Goal: Task Accomplishment & Management: Use online tool/utility

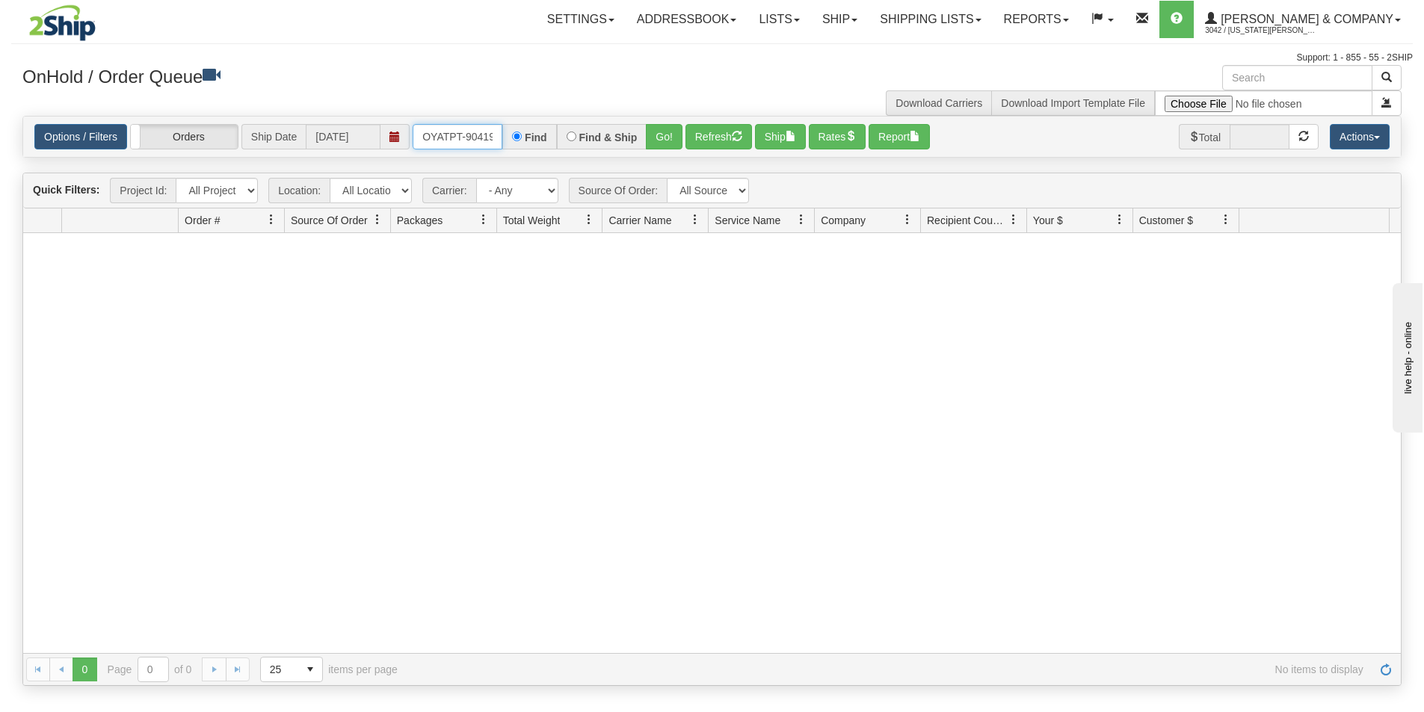
scroll to position [0, 8]
drag, startPoint x: 419, startPoint y: 137, endPoint x: 504, endPoint y: 162, distance: 88.9
click at [504, 162] on div "Is equal to Is not equal to Contains Does not contains CAD USD EUR ZAR [PERSON_…" at bounding box center [712, 401] width 1402 height 570
click at [658, 142] on button "Go!" at bounding box center [664, 136] width 37 height 25
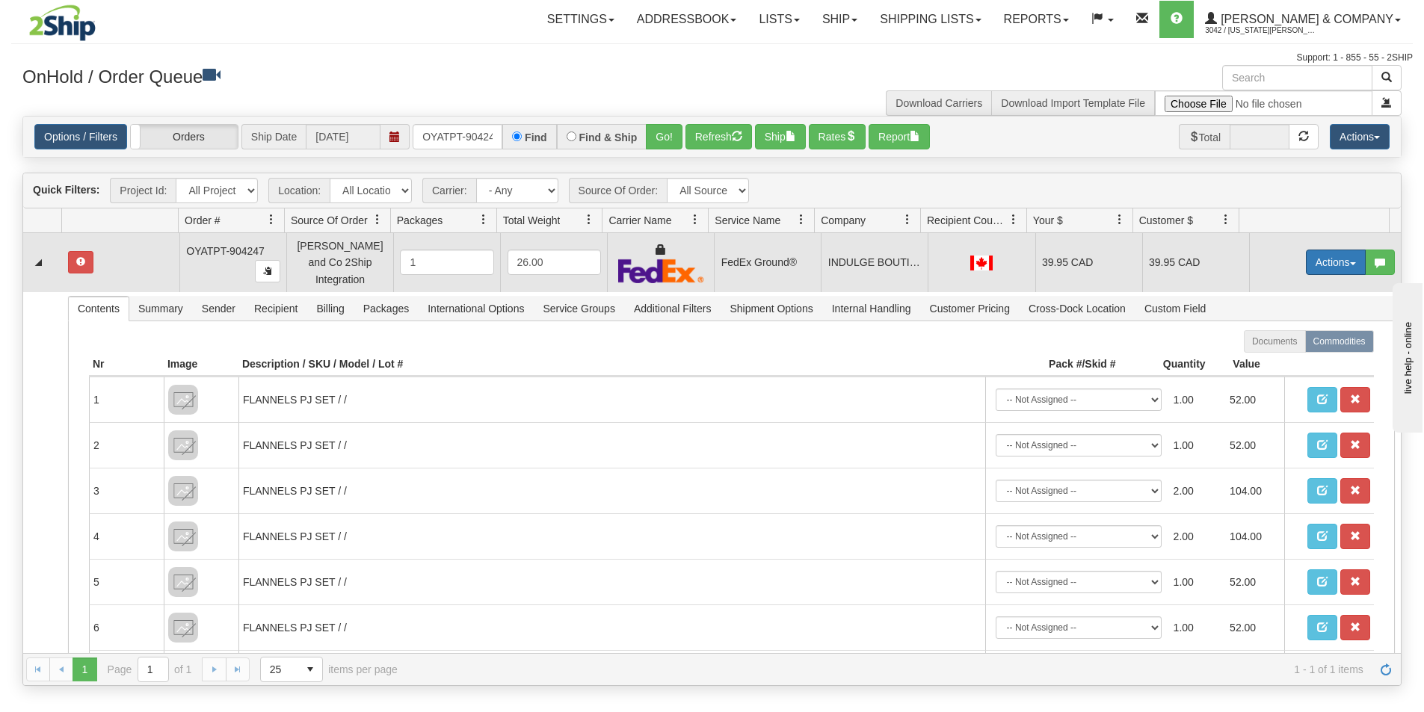
click at [1321, 260] on button "Actions" at bounding box center [1336, 262] width 60 height 25
click at [1270, 343] on span "Ship" at bounding box center [1275, 349] width 31 height 12
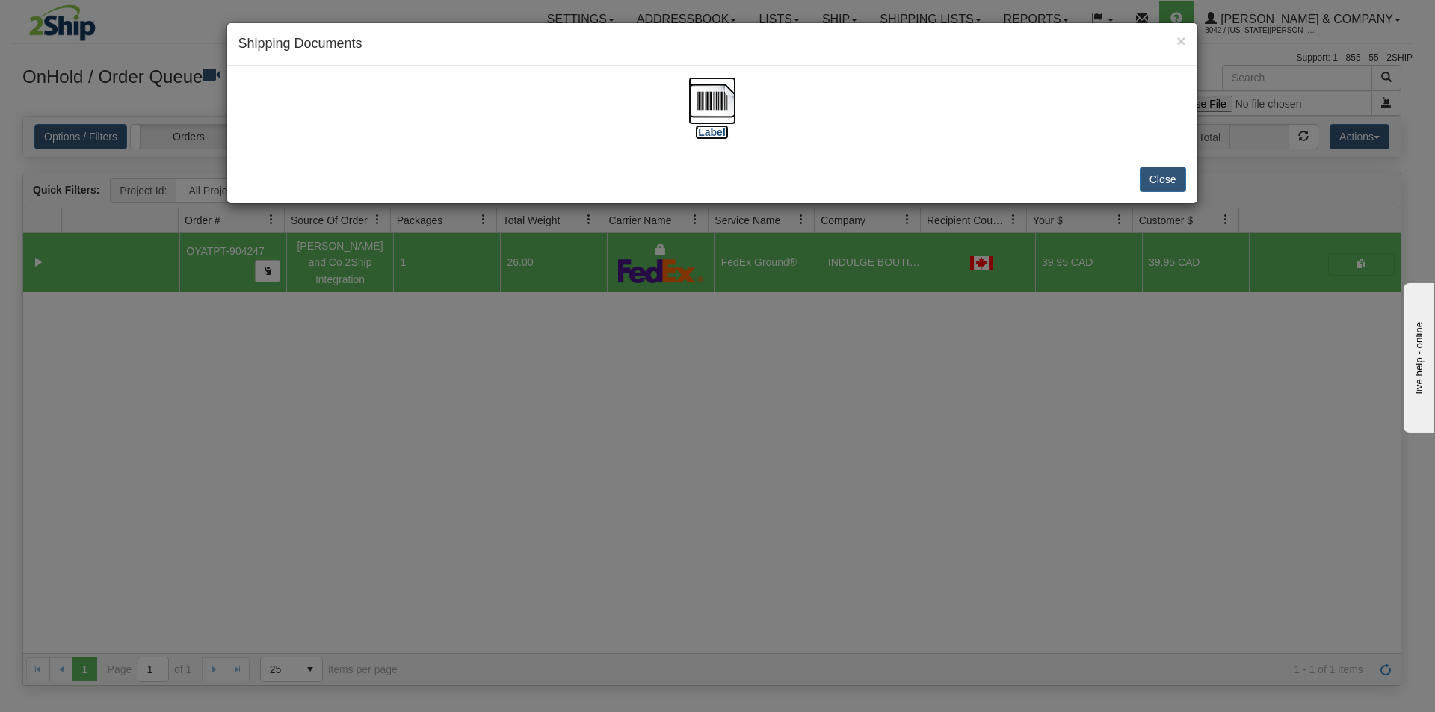
click at [703, 83] on img at bounding box center [712, 101] width 48 height 48
click at [708, 380] on div "× Shipping Documents [Label] Close" at bounding box center [717, 356] width 1435 height 712
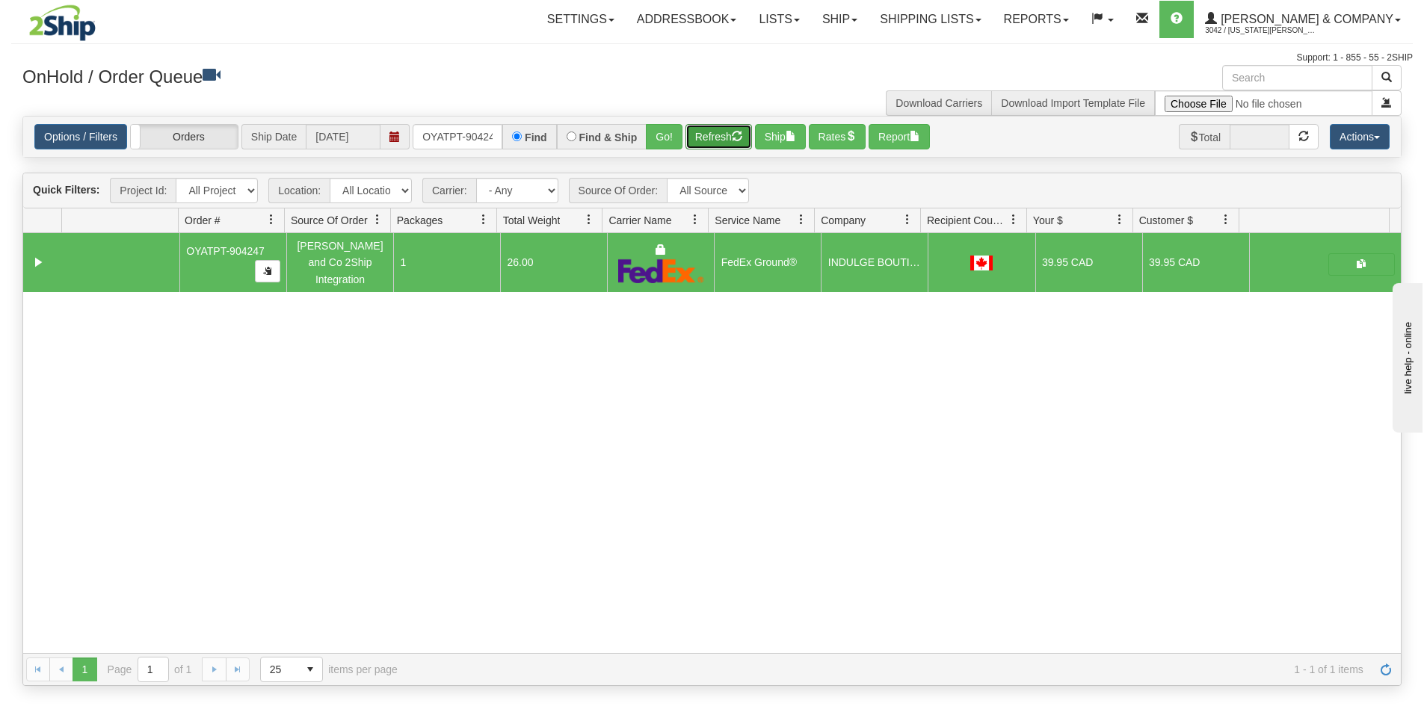
click at [734, 132] on span "button" at bounding box center [737, 136] width 10 height 10
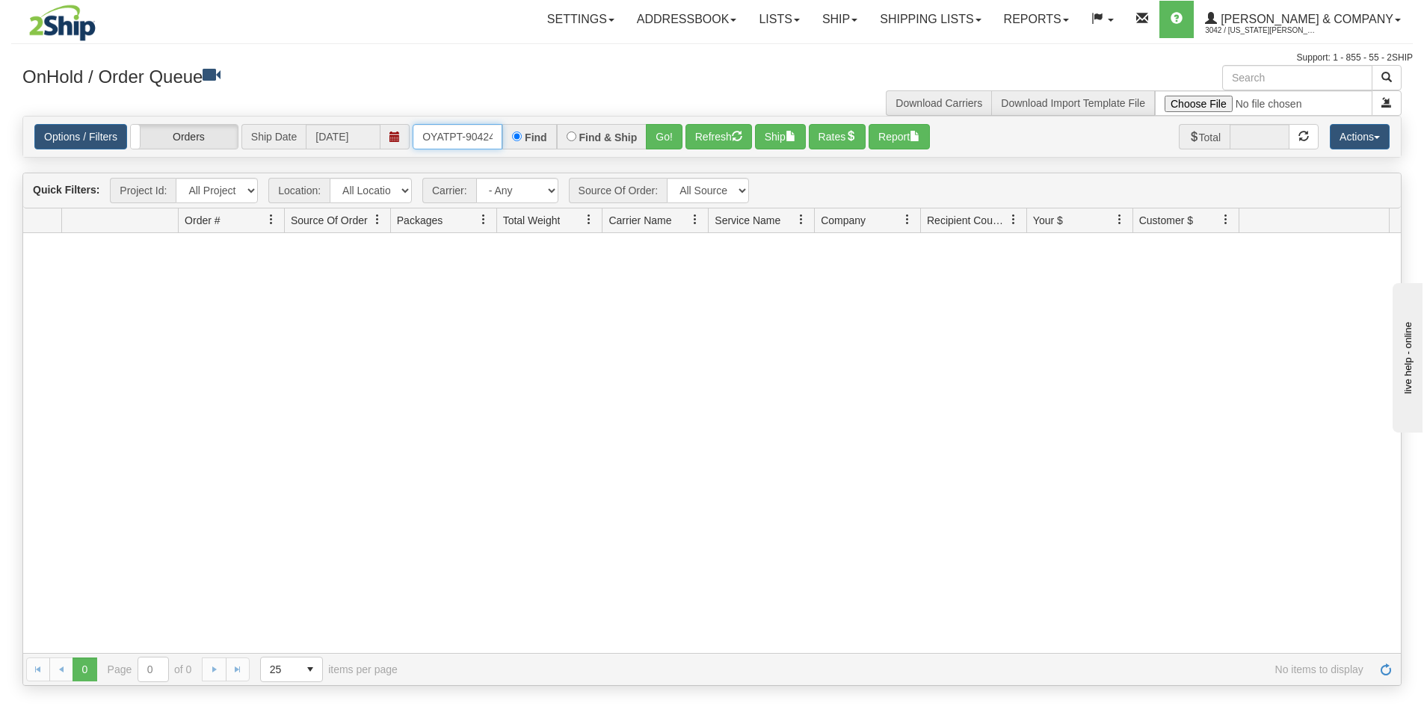
click at [425, 135] on input "OYATPT-904247" at bounding box center [458, 136] width 90 height 25
drag, startPoint x: 425, startPoint y: 135, endPoint x: 516, endPoint y: 155, distance: 93.2
click at [516, 155] on div "Options / Filters Group Shipments Orders Ship Date [DATE] OYATPT-904247 Find Fi…" at bounding box center [712, 137] width 1378 height 40
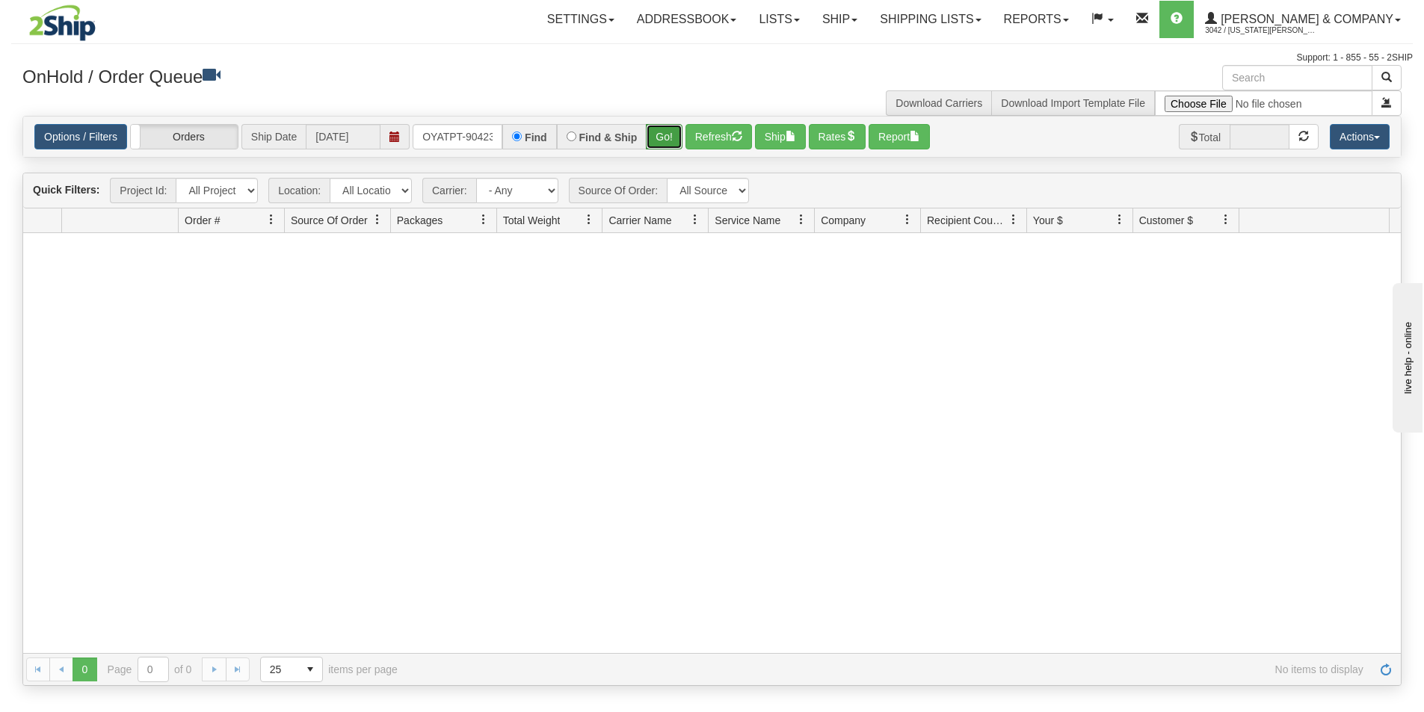
click at [672, 149] on button "Go!" at bounding box center [664, 136] width 37 height 25
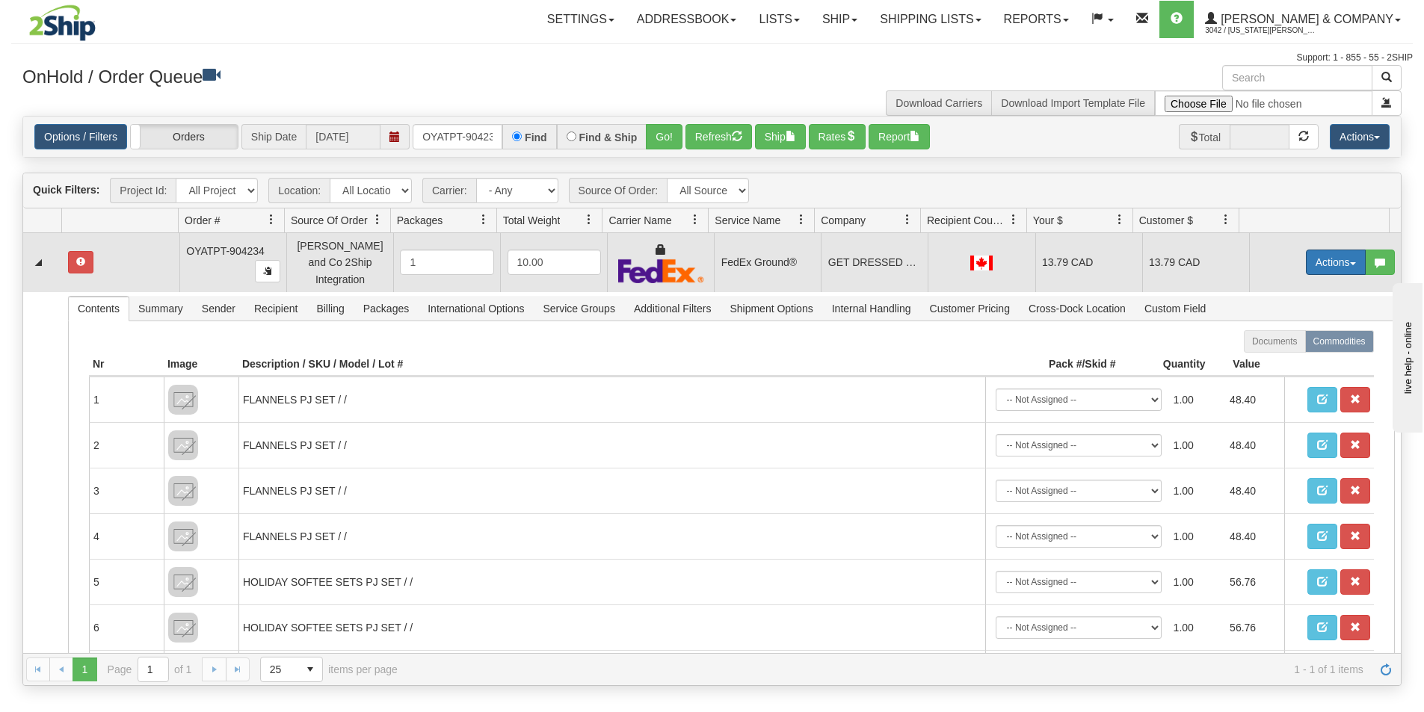
click at [1328, 253] on button "Actions" at bounding box center [1336, 262] width 60 height 25
click at [1276, 343] on span "Ship" at bounding box center [1275, 349] width 31 height 12
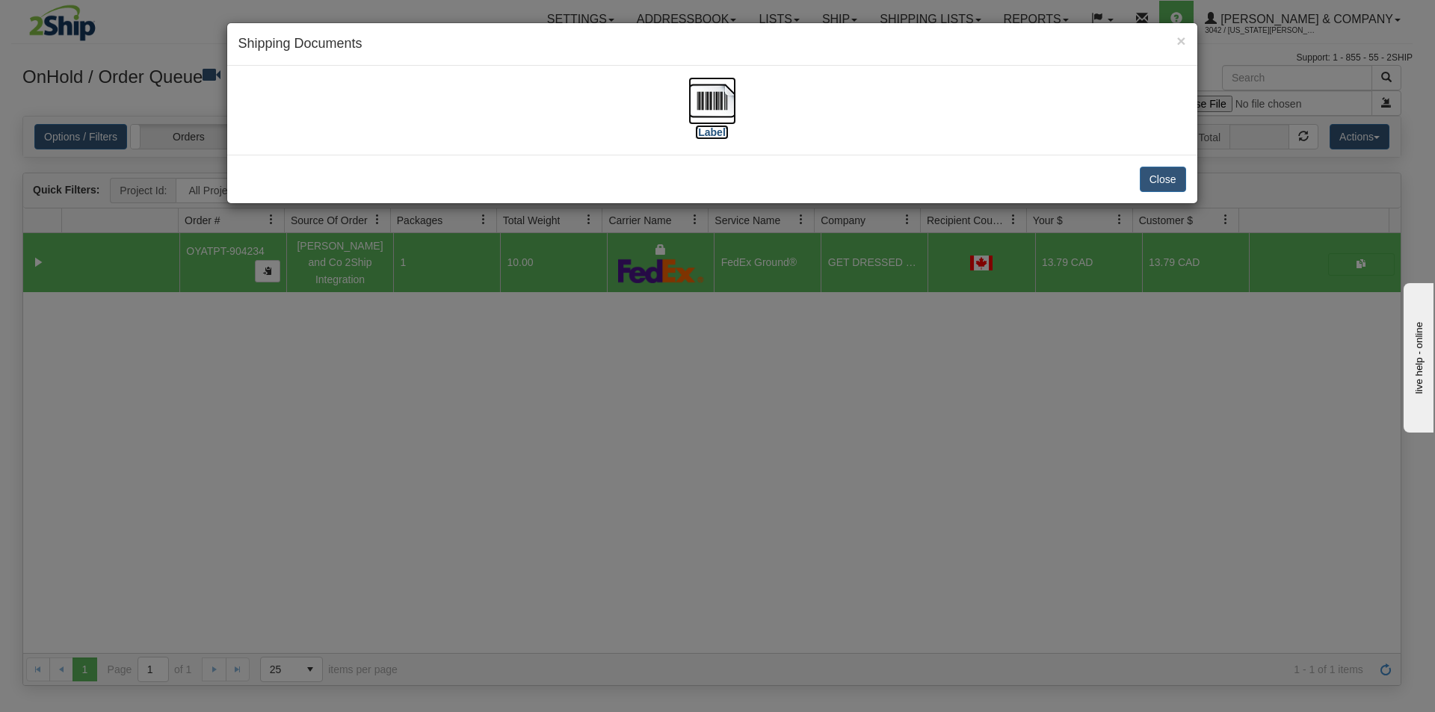
click at [715, 95] on img at bounding box center [712, 101] width 48 height 48
click at [656, 498] on div "× Shipping Documents [Label] Close" at bounding box center [717, 356] width 1435 height 712
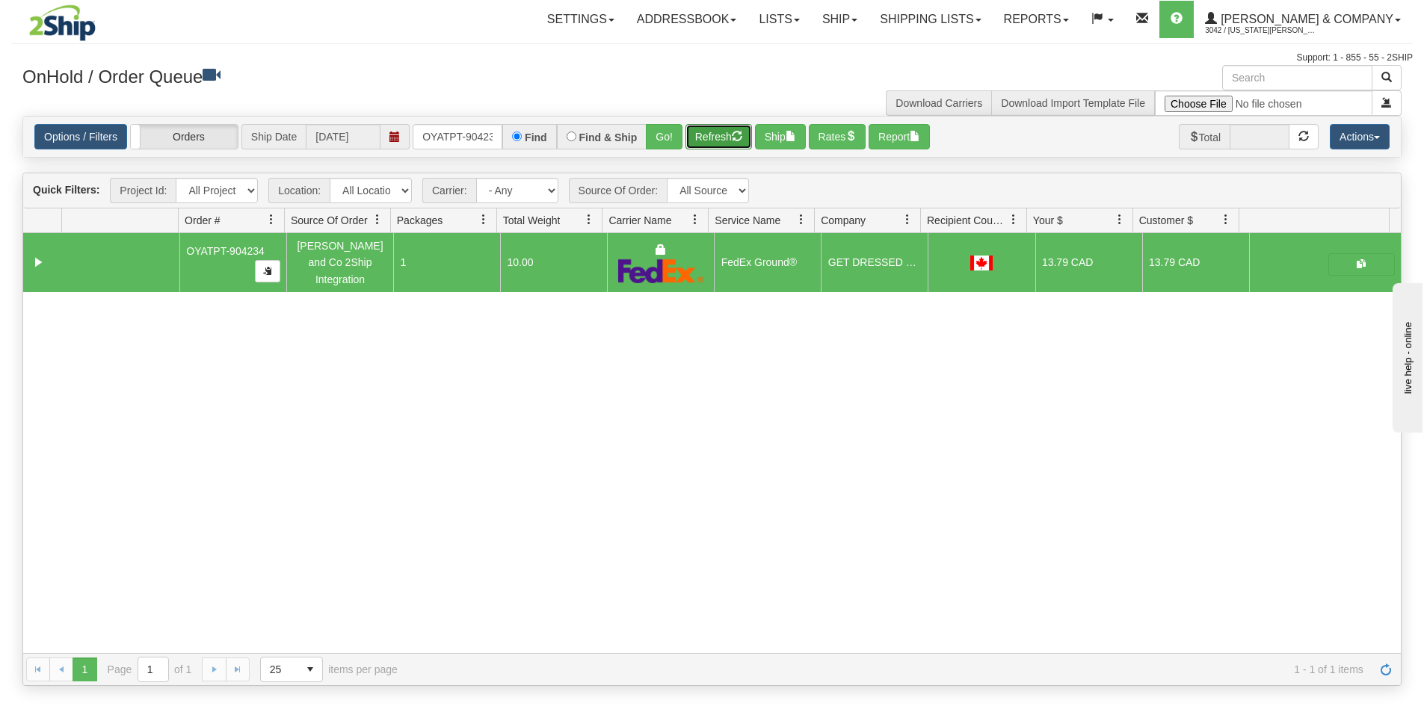
click at [712, 142] on button "Refresh" at bounding box center [718, 136] width 67 height 25
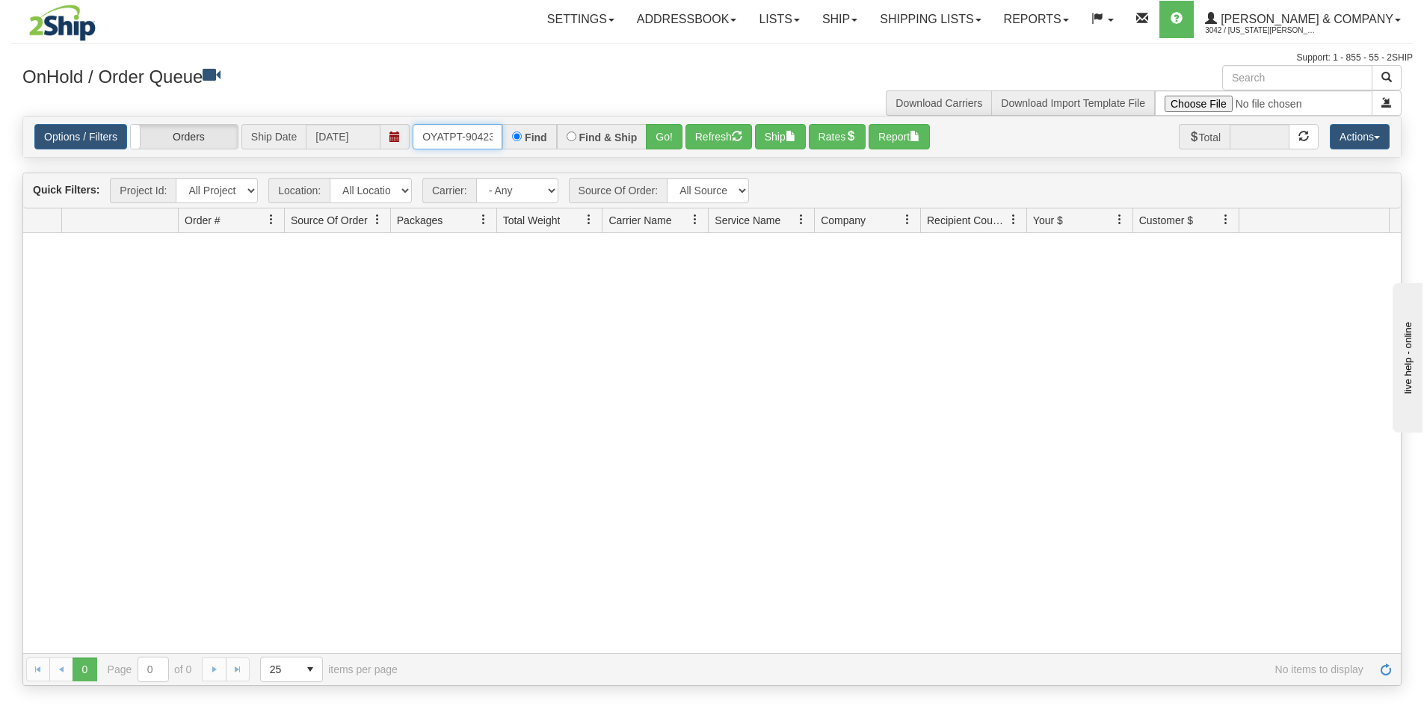
click at [422, 135] on input "OYATPT-904234" at bounding box center [458, 136] width 90 height 25
drag, startPoint x: 422, startPoint y: 135, endPoint x: 508, endPoint y: 147, distance: 87.5
click at [508, 147] on div "OYATPT-904234 Find Find & Ship Go!" at bounding box center [548, 136] width 270 height 25
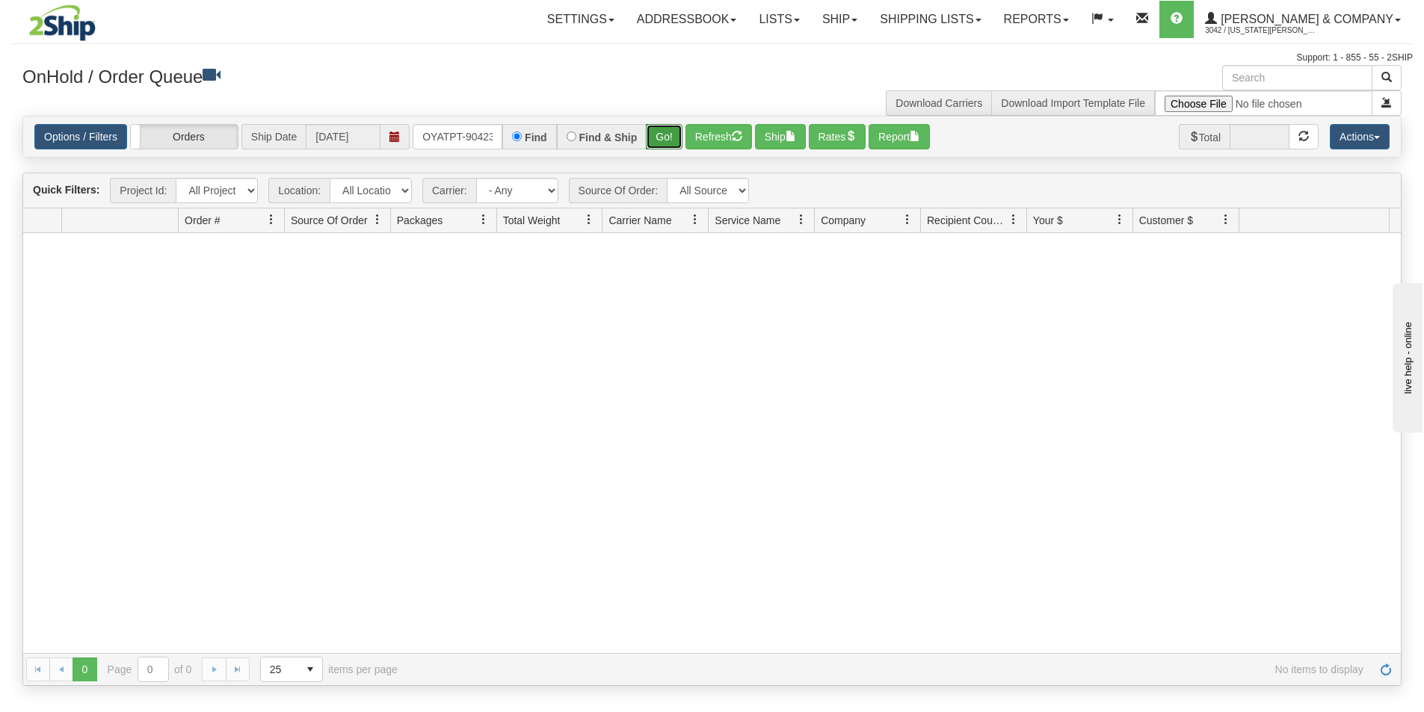
click at [659, 138] on button "Go!" at bounding box center [664, 136] width 37 height 25
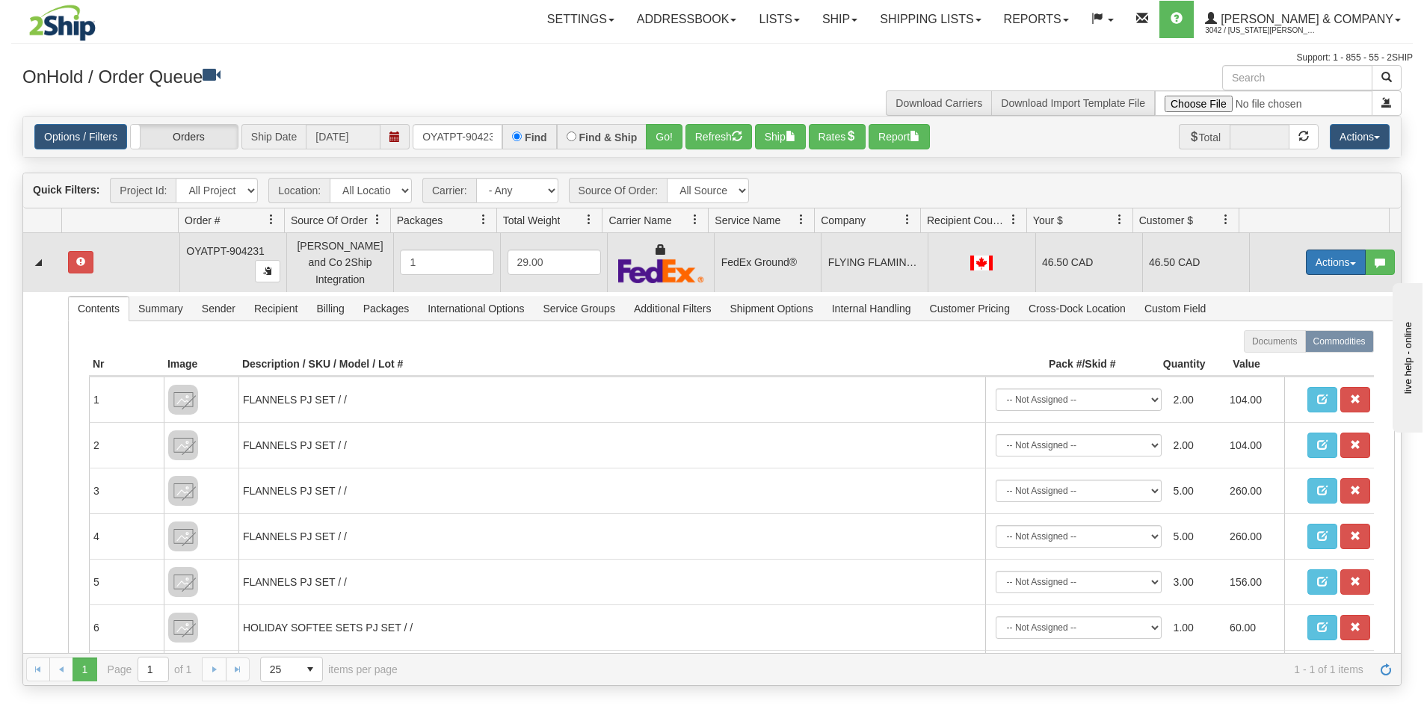
click at [1313, 259] on button "Actions" at bounding box center [1336, 262] width 60 height 25
click at [1271, 345] on span "Ship" at bounding box center [1275, 349] width 31 height 12
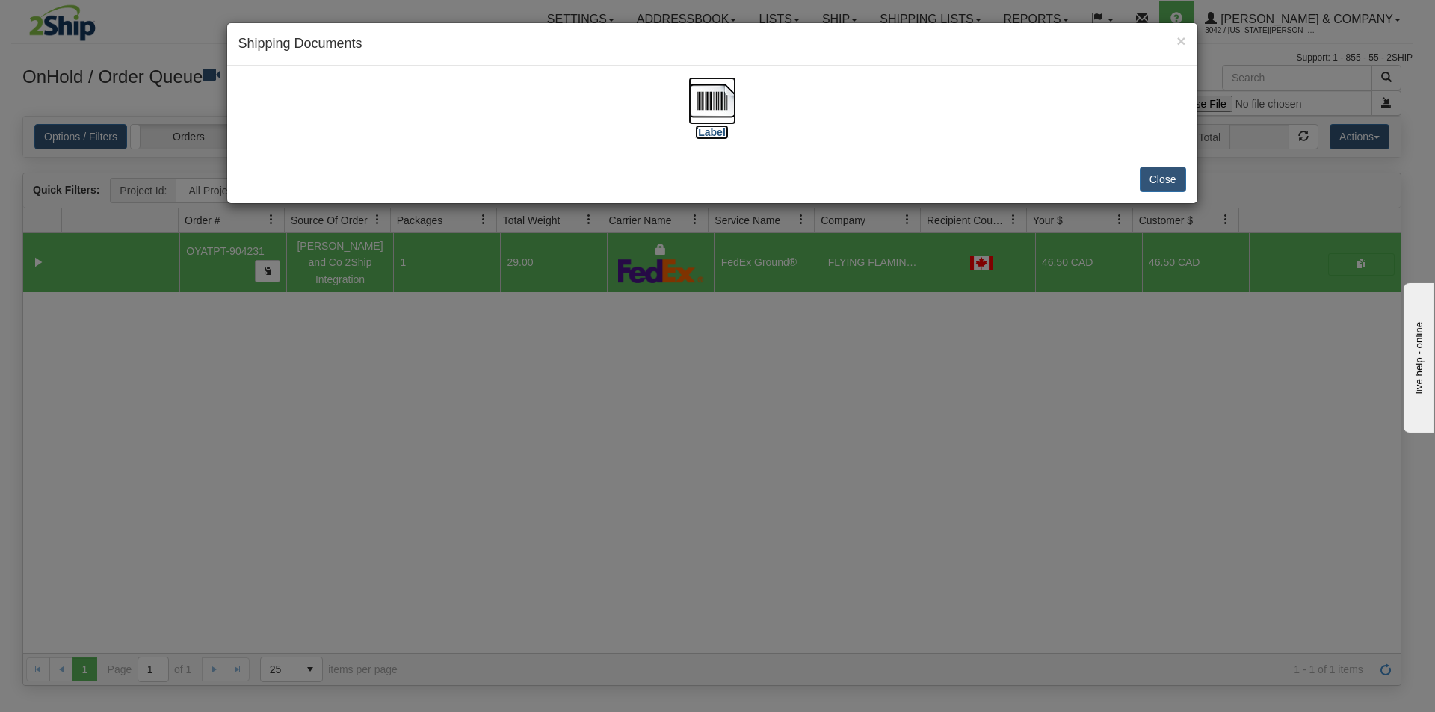
click at [711, 102] on img at bounding box center [712, 101] width 48 height 48
click at [824, 554] on div "× Shipping Documents [Label] Close" at bounding box center [717, 356] width 1435 height 712
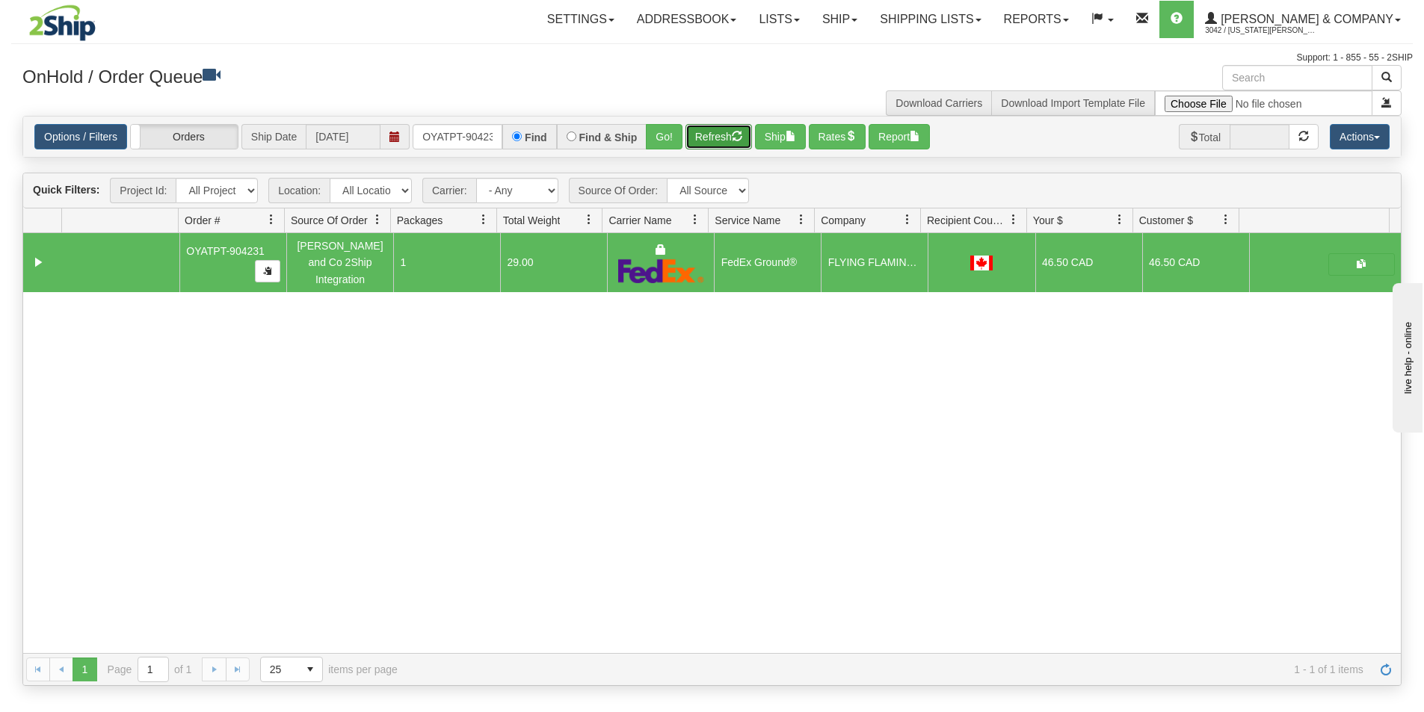
click at [719, 148] on button "Refresh" at bounding box center [718, 136] width 67 height 25
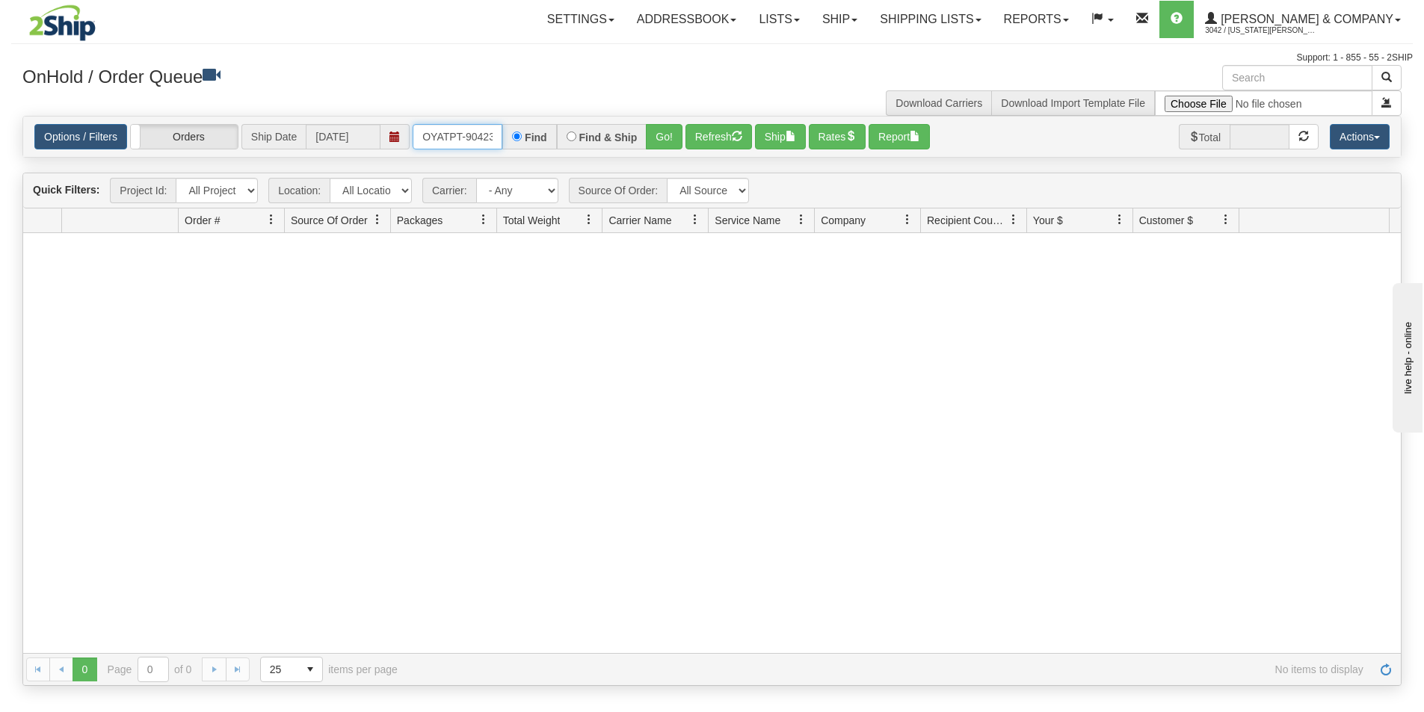
scroll to position [0, 8]
drag, startPoint x: 422, startPoint y: 142, endPoint x: 523, endPoint y: 146, distance: 101.7
click at [523, 146] on div "OYATPT-904231 Find Find & Ship Go!" at bounding box center [548, 136] width 270 height 25
click at [656, 136] on button "Go!" at bounding box center [664, 136] width 37 height 25
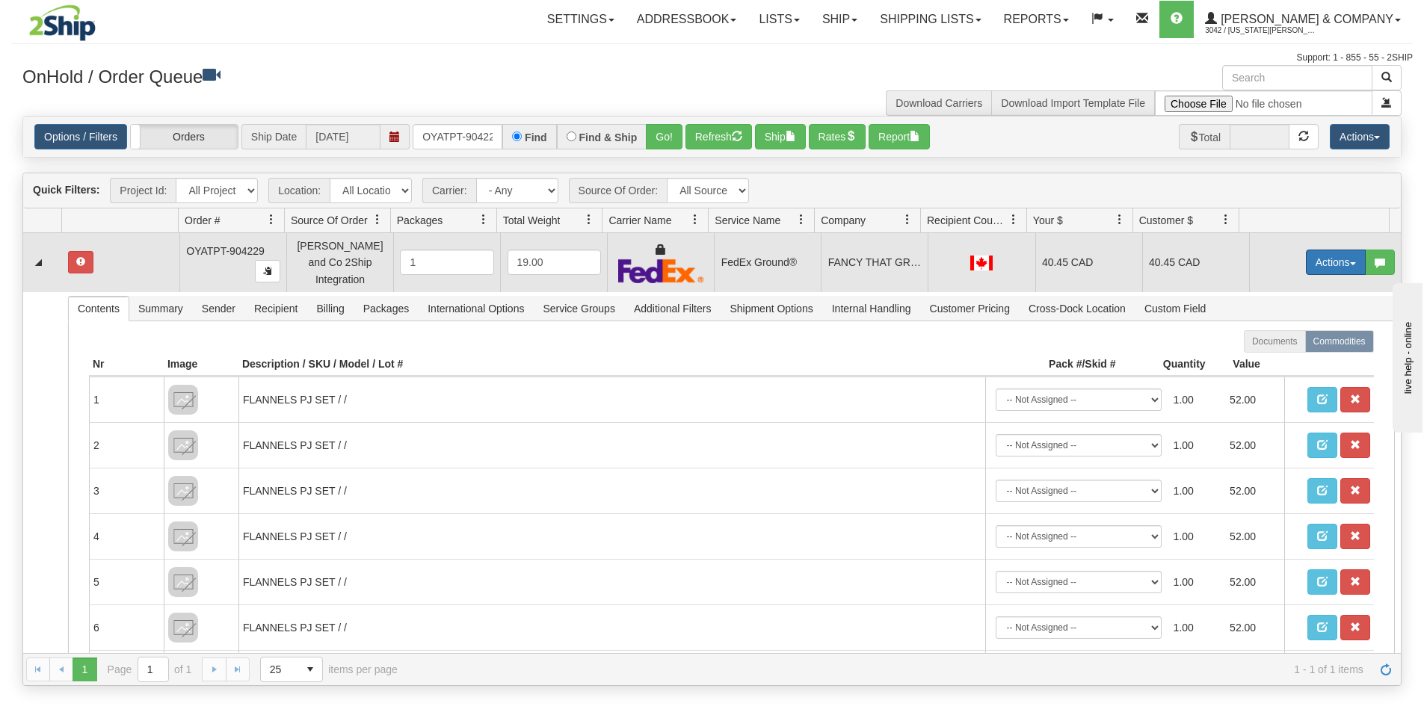
click at [1320, 257] on button "Actions" at bounding box center [1336, 262] width 60 height 25
click at [1315, 260] on button "Actions" at bounding box center [1336, 262] width 60 height 25
click at [1270, 345] on span "Ship" at bounding box center [1275, 349] width 31 height 12
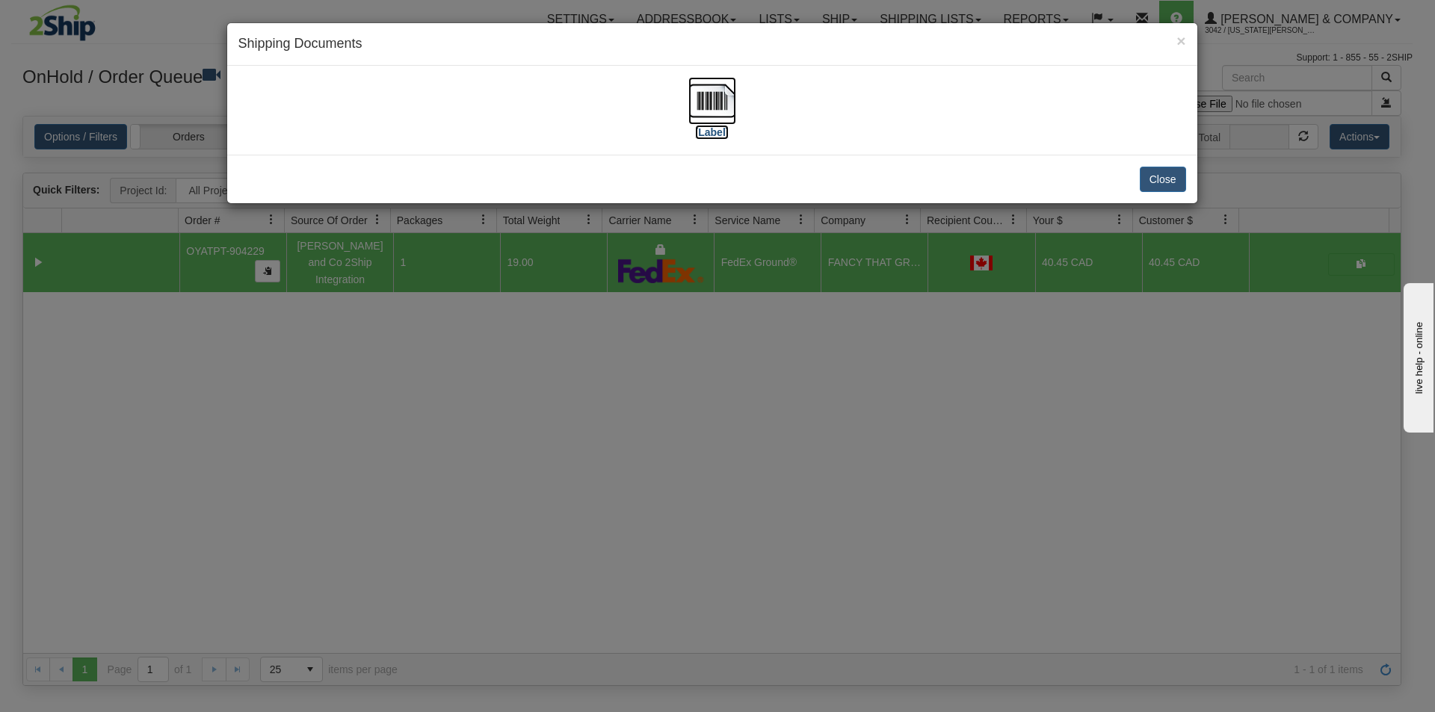
click at [710, 117] on img at bounding box center [712, 101] width 48 height 48
drag, startPoint x: 823, startPoint y: 514, endPoint x: 792, endPoint y: 457, distance: 64.5
click at [824, 512] on div "× Shipping Documents [Label] Close" at bounding box center [717, 356] width 1435 height 712
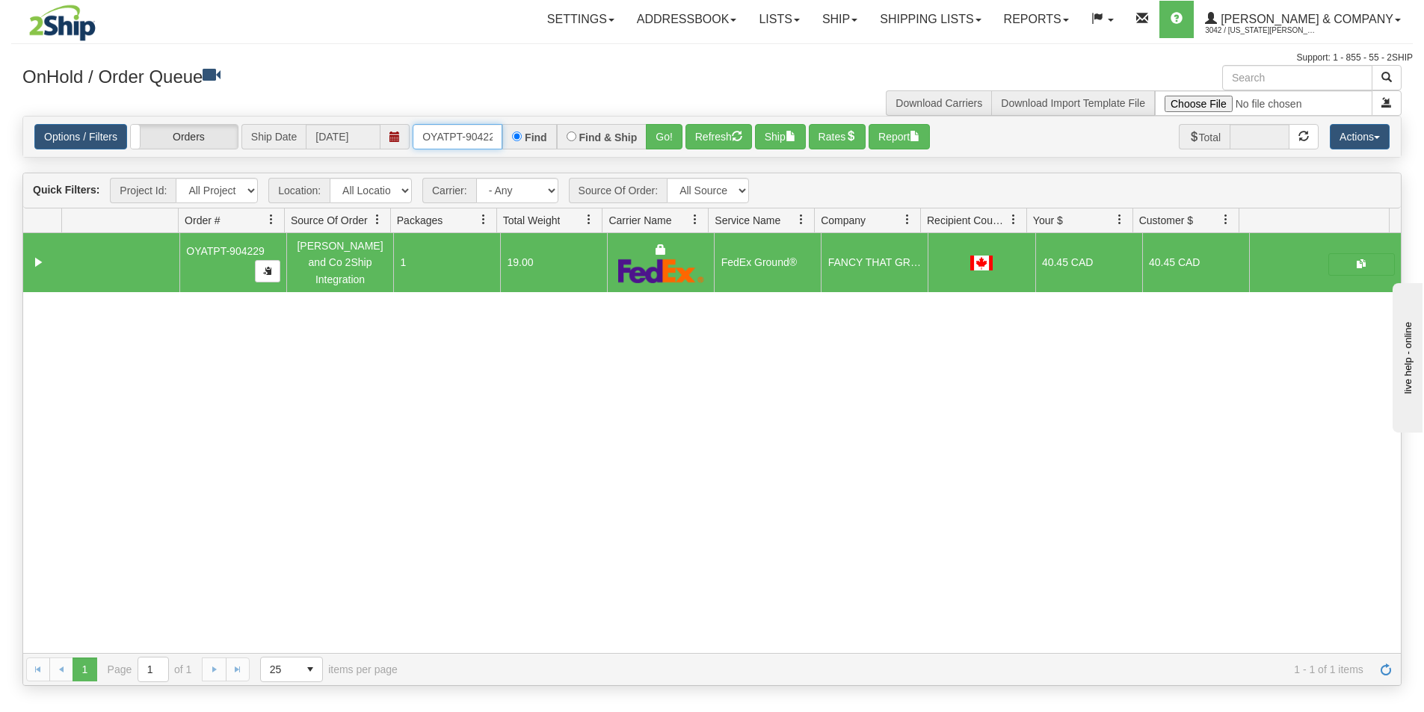
scroll to position [0, 8]
drag, startPoint x: 419, startPoint y: 133, endPoint x: 527, endPoint y: 135, distance: 108.4
click at [527, 135] on div "OYATPT-904229 Find Find & Ship Go!" at bounding box center [548, 136] width 270 height 25
drag, startPoint x: 422, startPoint y: 135, endPoint x: 501, endPoint y: 143, distance: 79.7
click at [501, 143] on input "OYATPT-904220" at bounding box center [458, 136] width 90 height 25
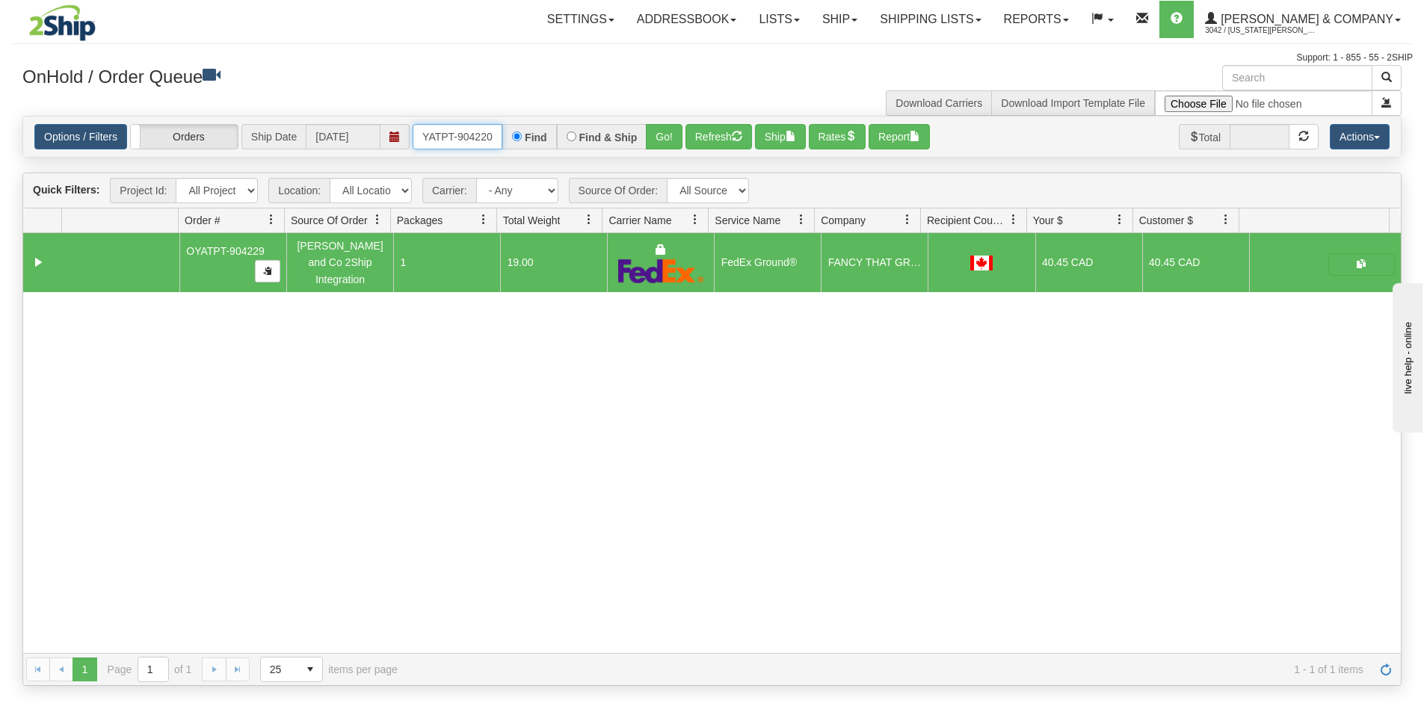
click at [501, 143] on input "OYATPT-904220" at bounding box center [458, 136] width 90 height 25
type input "OYATPT-904220OYATPT-904220"
drag, startPoint x: 422, startPoint y: 140, endPoint x: 523, endPoint y: 145, distance: 101.0
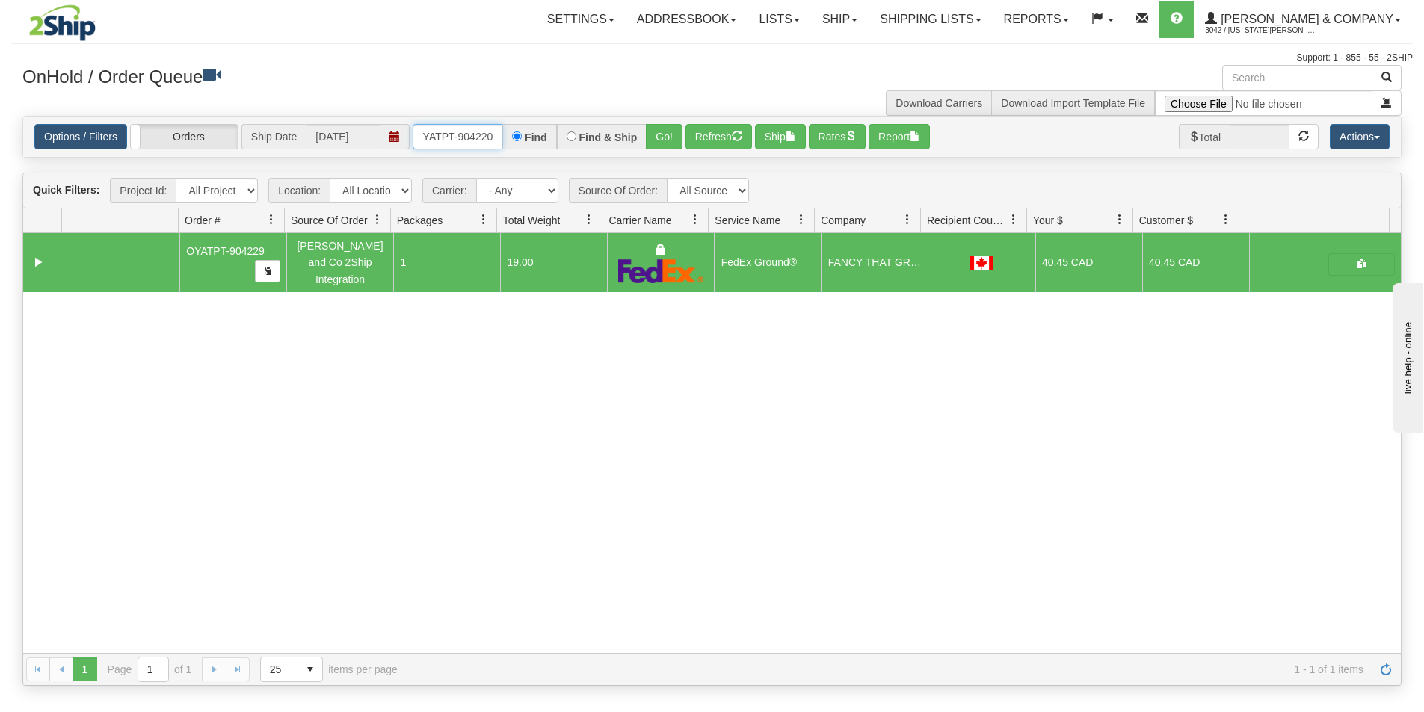
click at [523, 145] on div "OYATPT-904220OYATPT-904220 Find Find & Ship Go!" at bounding box center [548, 136] width 270 height 25
click at [664, 140] on button "Go!" at bounding box center [664, 136] width 37 height 25
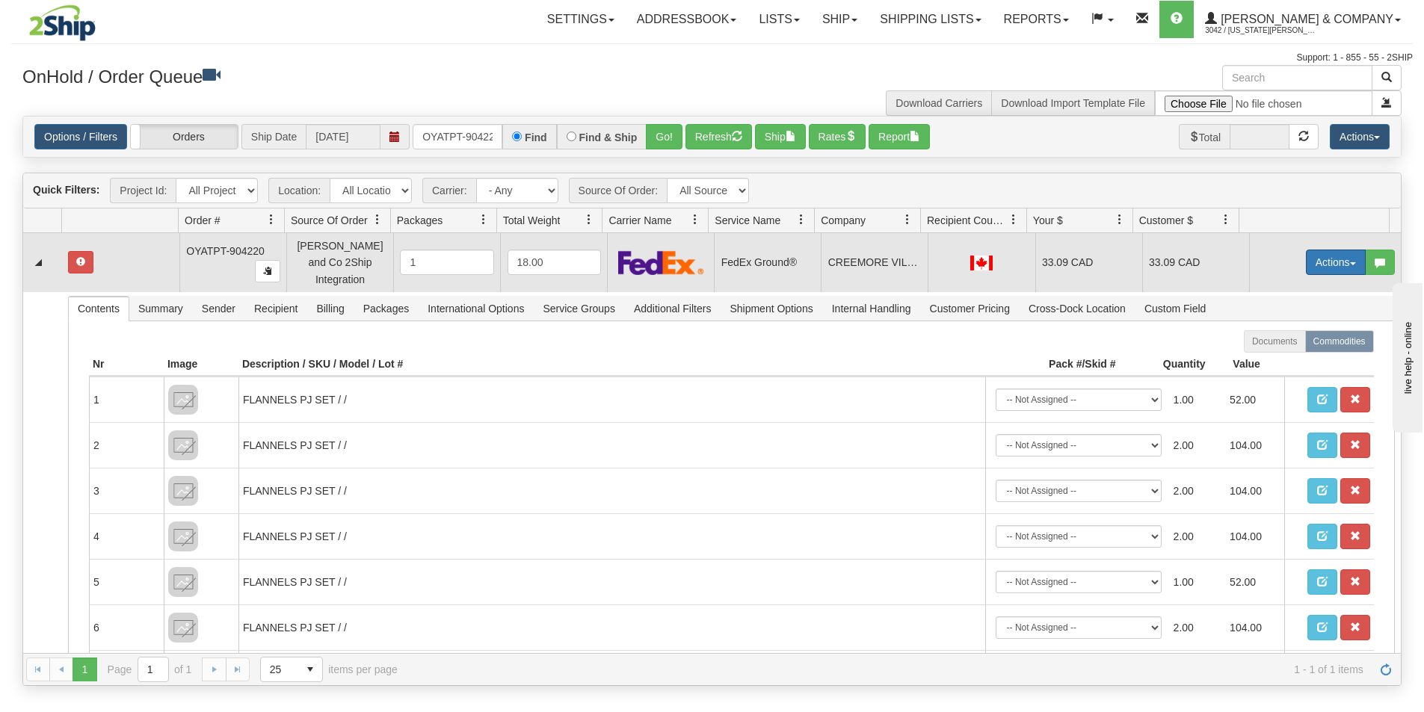
click at [1334, 259] on button "Actions" at bounding box center [1336, 262] width 60 height 25
click at [1264, 343] on span "Ship" at bounding box center [1275, 349] width 31 height 12
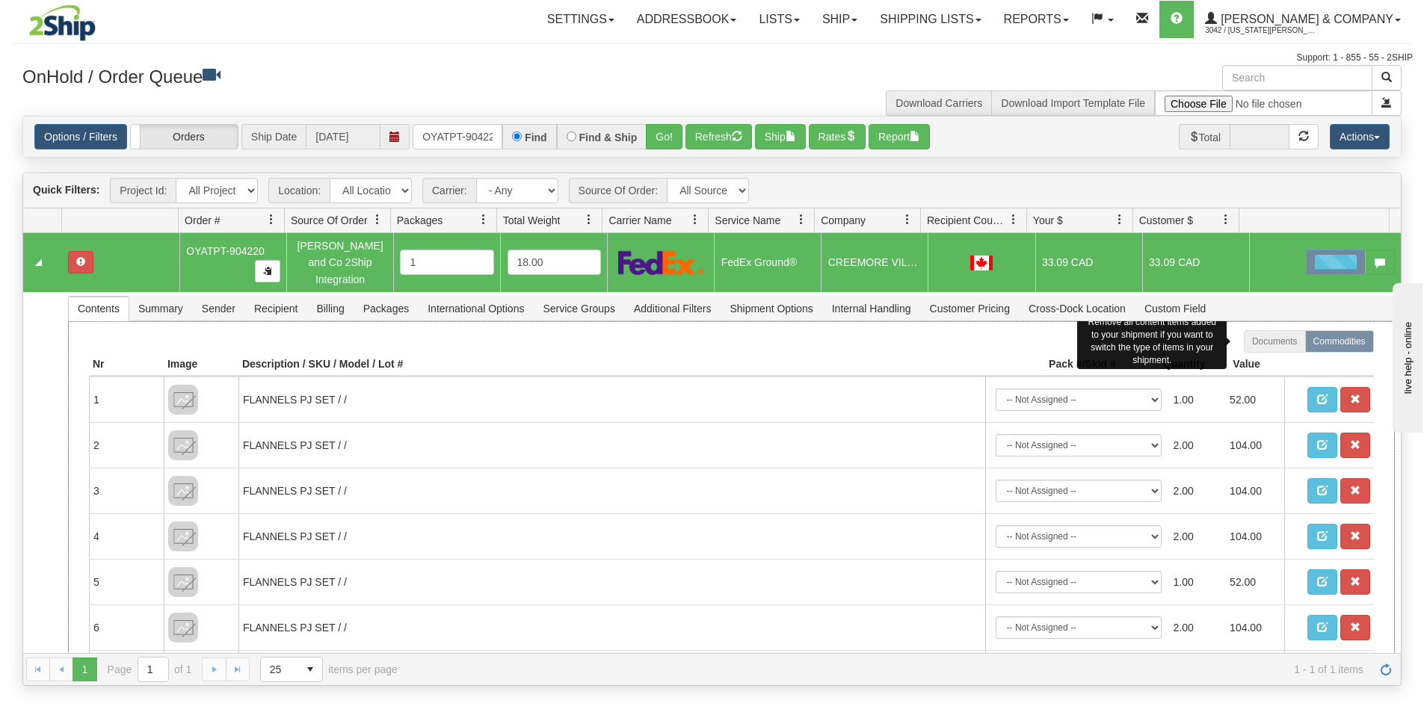
click at [1264, 340] on label "Documents" at bounding box center [1275, 341] width 62 height 22
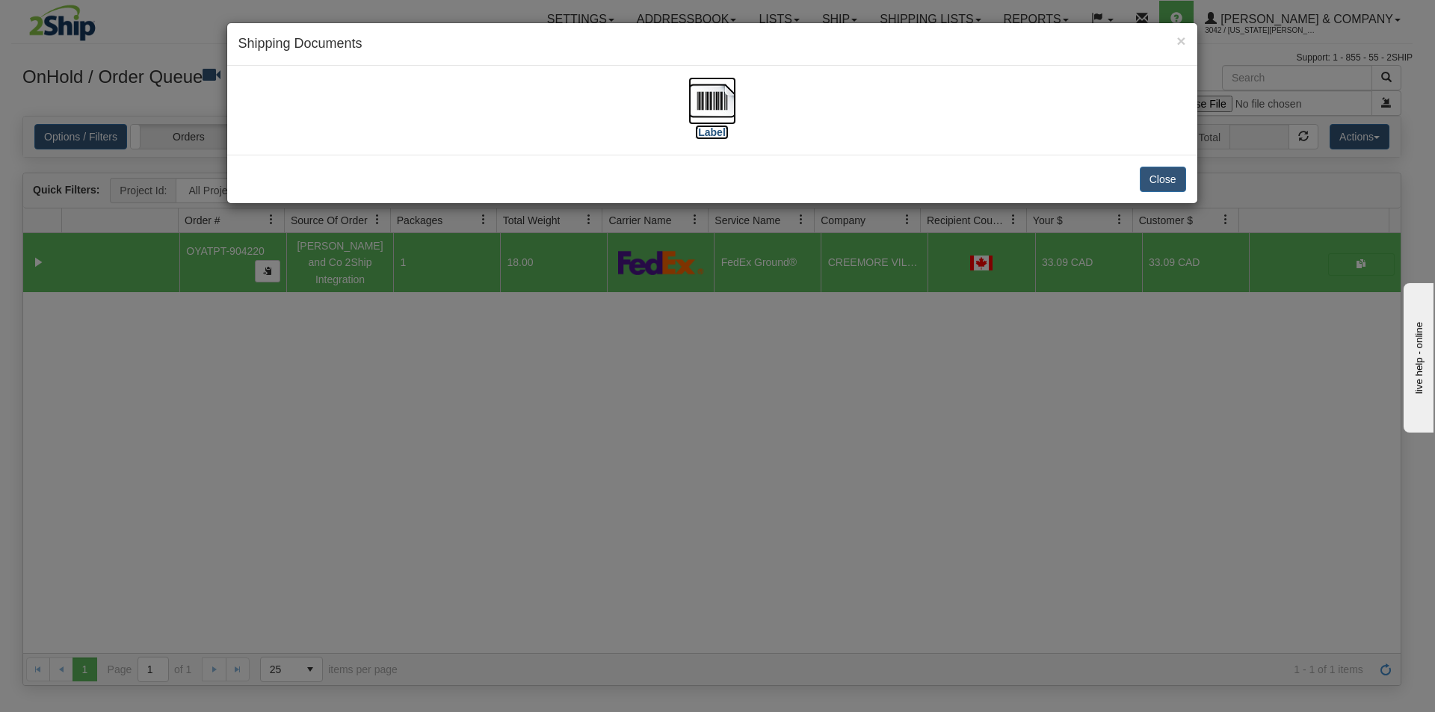
click at [712, 103] on img at bounding box center [712, 101] width 48 height 48
click at [792, 434] on div "× Shipping Documents [Label] Close" at bounding box center [717, 356] width 1435 height 712
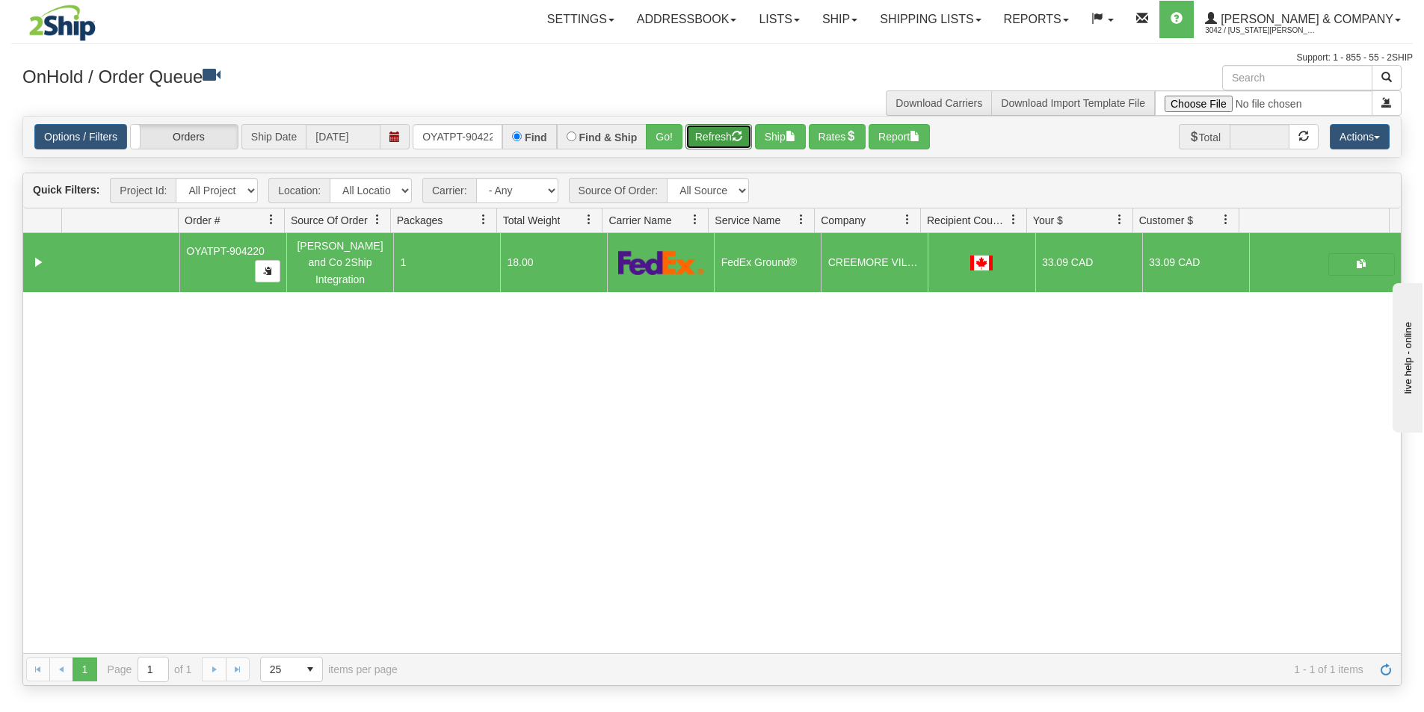
click at [706, 134] on button "Refresh" at bounding box center [718, 136] width 67 height 25
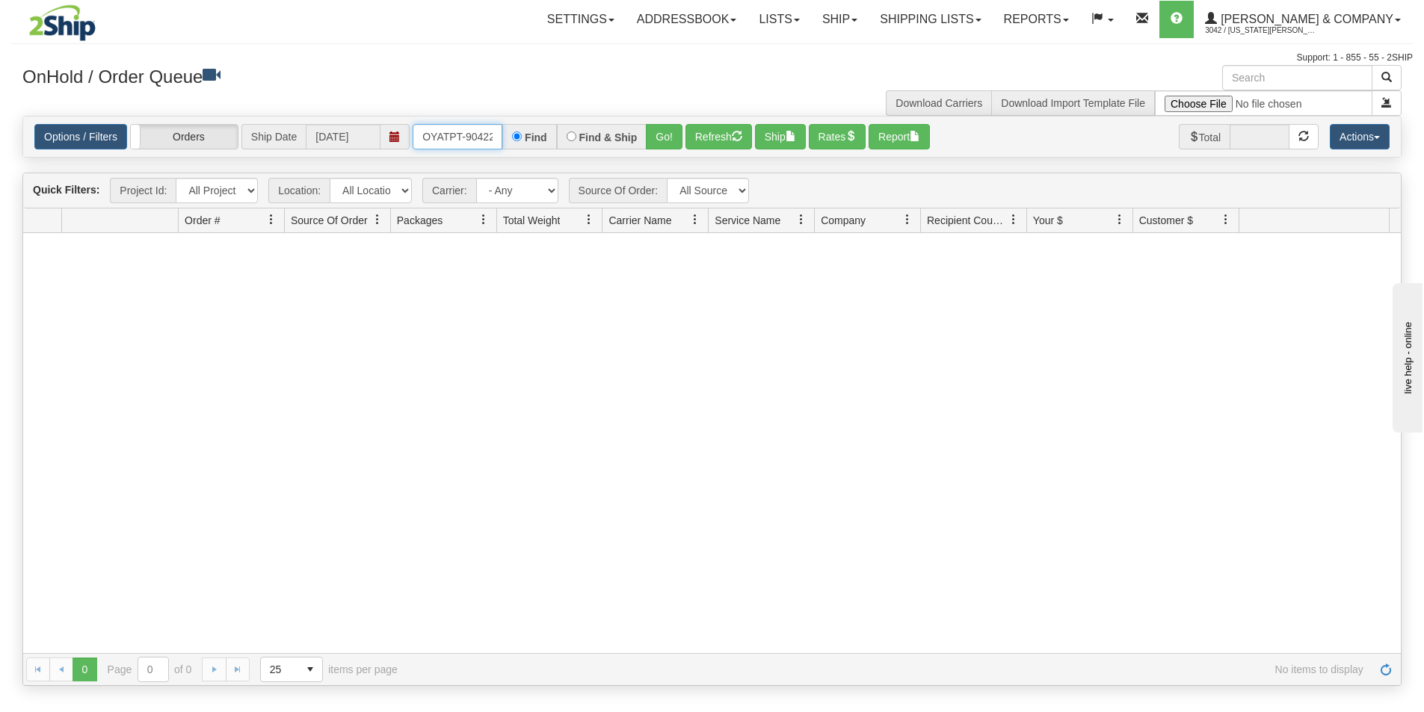
scroll to position [0, 8]
drag, startPoint x: 422, startPoint y: 132, endPoint x: 540, endPoint y: 152, distance: 119.7
click at [540, 152] on div "Options / Filters Group Shipments Orders Ship Date [DATE] OYATPT-904220 Find Fi…" at bounding box center [712, 137] width 1378 height 40
click at [656, 149] on button "Go!" at bounding box center [664, 136] width 37 height 25
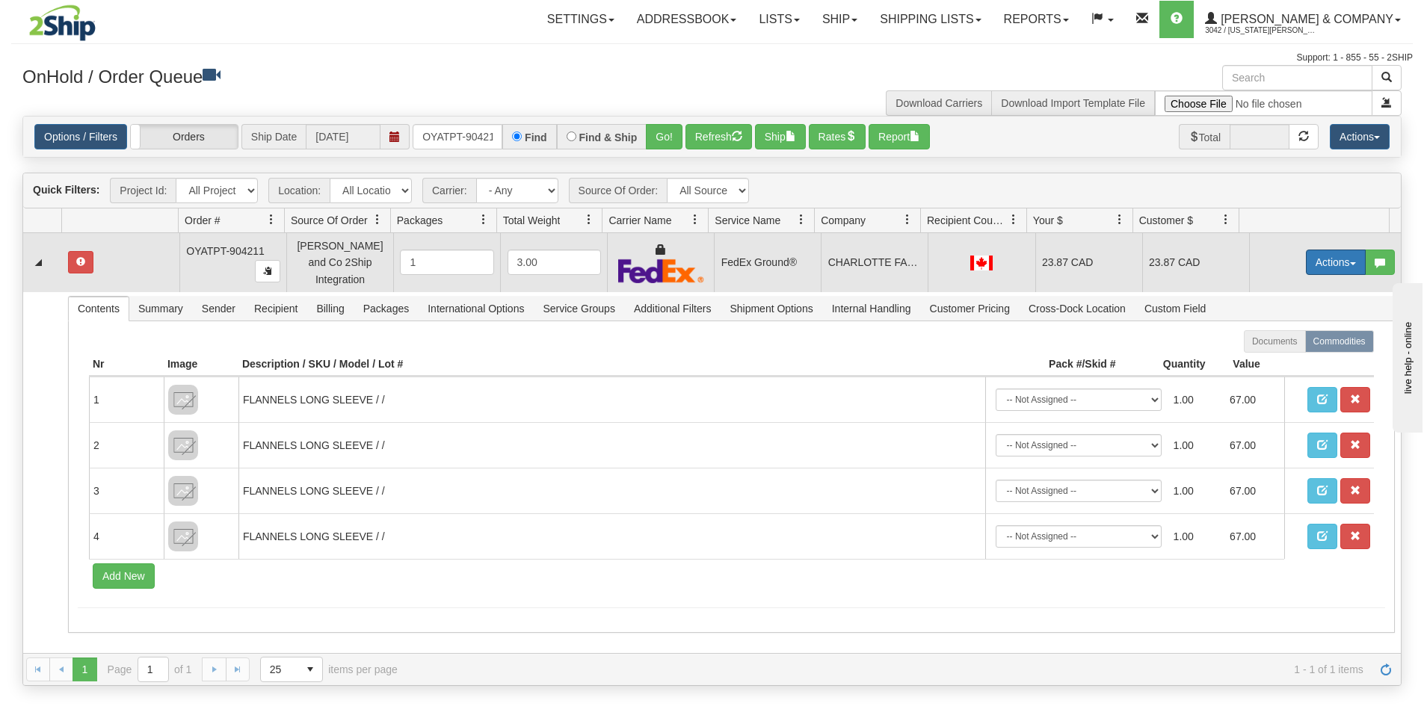
click at [1313, 256] on button "Actions" at bounding box center [1336, 262] width 60 height 25
click at [1272, 343] on span "Ship" at bounding box center [1275, 349] width 31 height 12
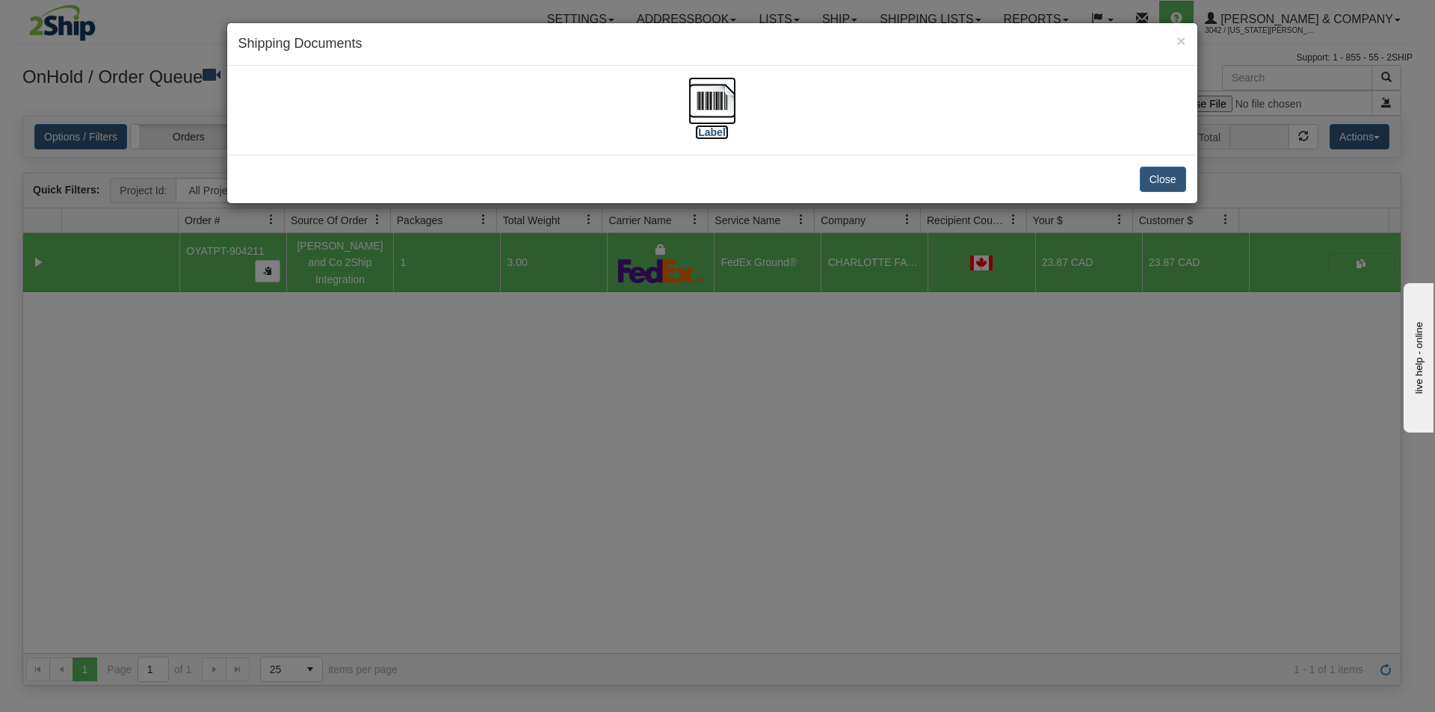
click at [730, 114] on img at bounding box center [712, 101] width 48 height 48
click at [649, 395] on div "× Shipping Documents [Label] Close" at bounding box center [717, 356] width 1435 height 712
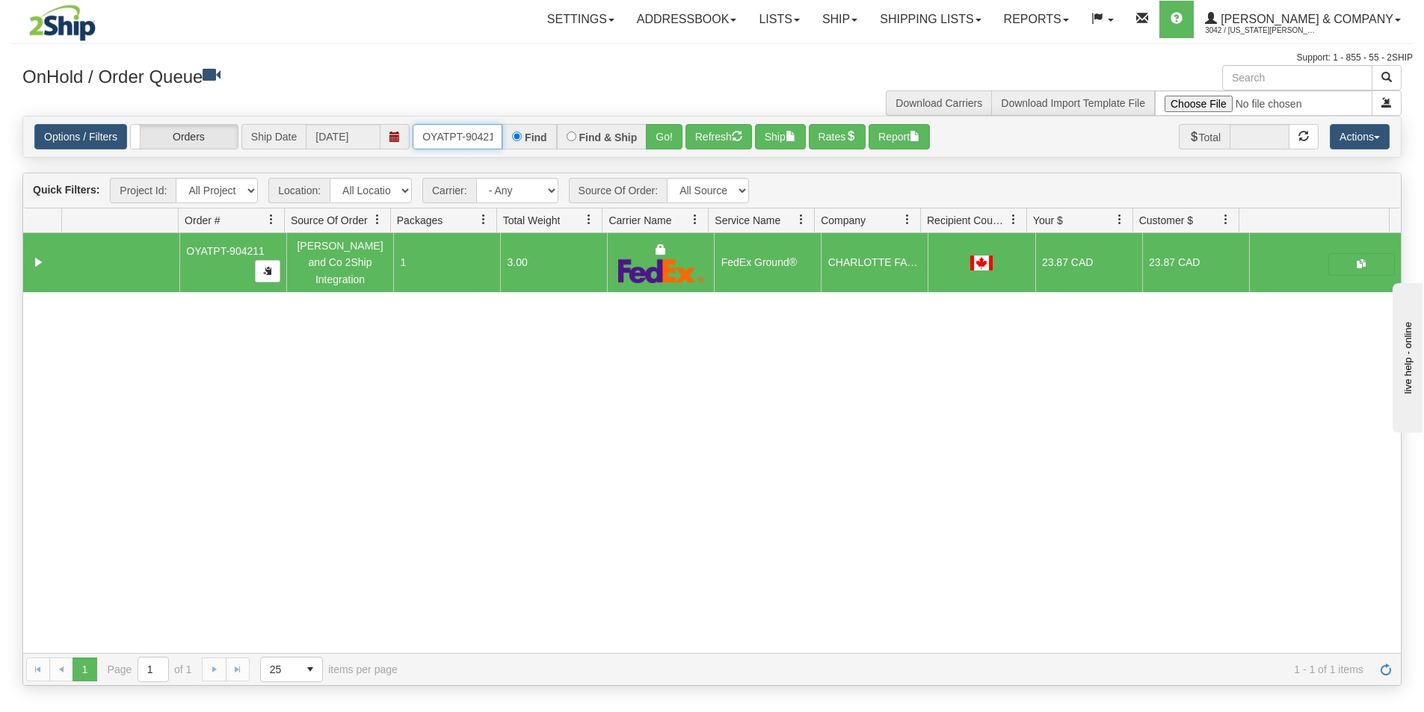
scroll to position [0, 7]
drag, startPoint x: 420, startPoint y: 136, endPoint x: 528, endPoint y: 154, distance: 109.1
click at [528, 154] on div "Options / Filters Group Shipments Orders Ship Date [DATE] OYATPT-904211 Find Fi…" at bounding box center [712, 137] width 1378 height 40
type input "OYATPT-904254"
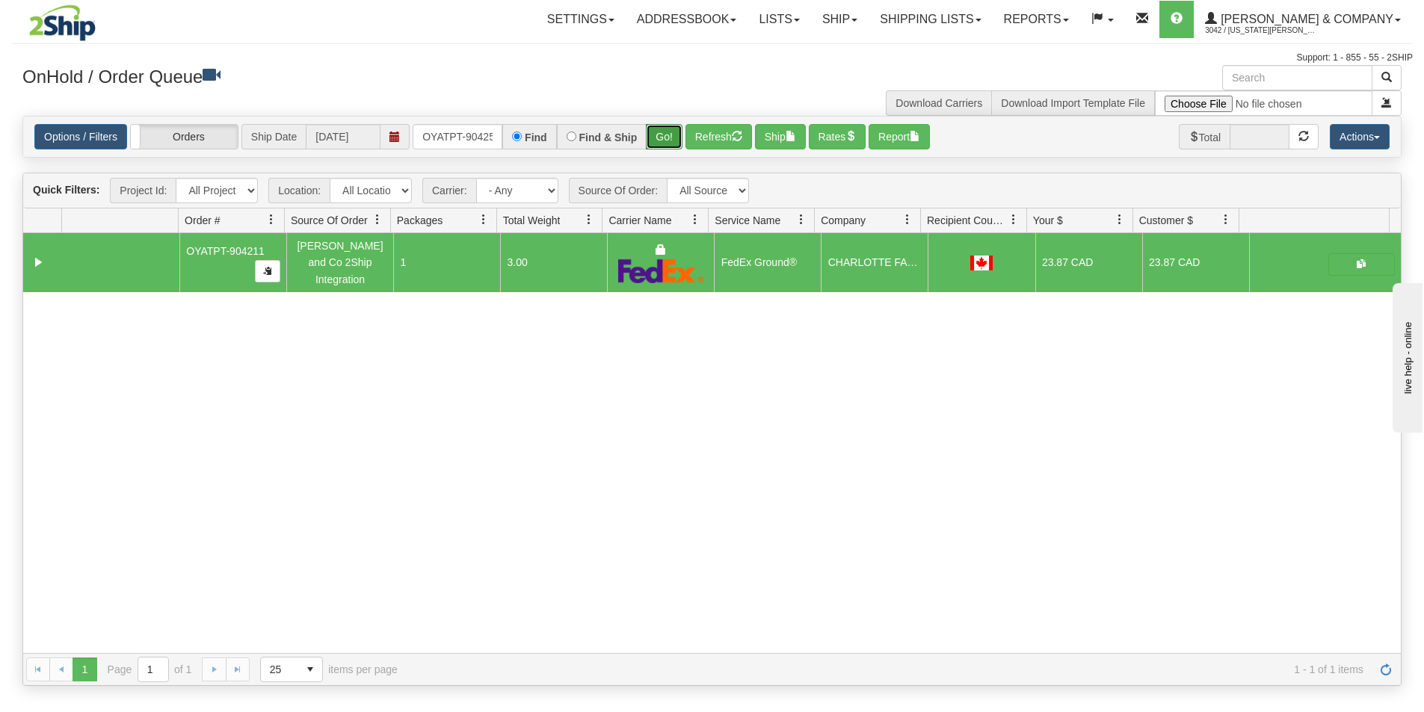
click at [671, 139] on button "Go!" at bounding box center [664, 136] width 37 height 25
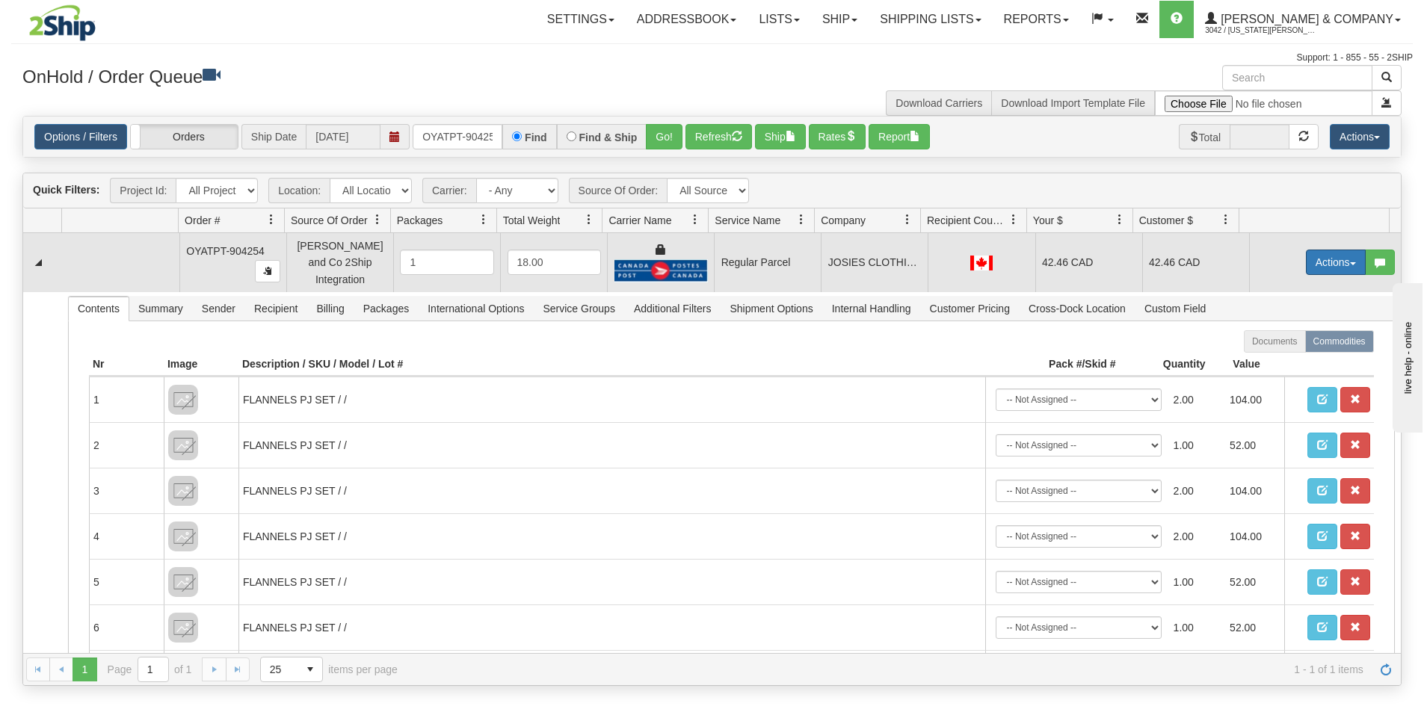
click at [1321, 260] on button "Actions" at bounding box center [1336, 262] width 60 height 25
click at [1284, 324] on span "Rate All Services" at bounding box center [1305, 330] width 90 height 12
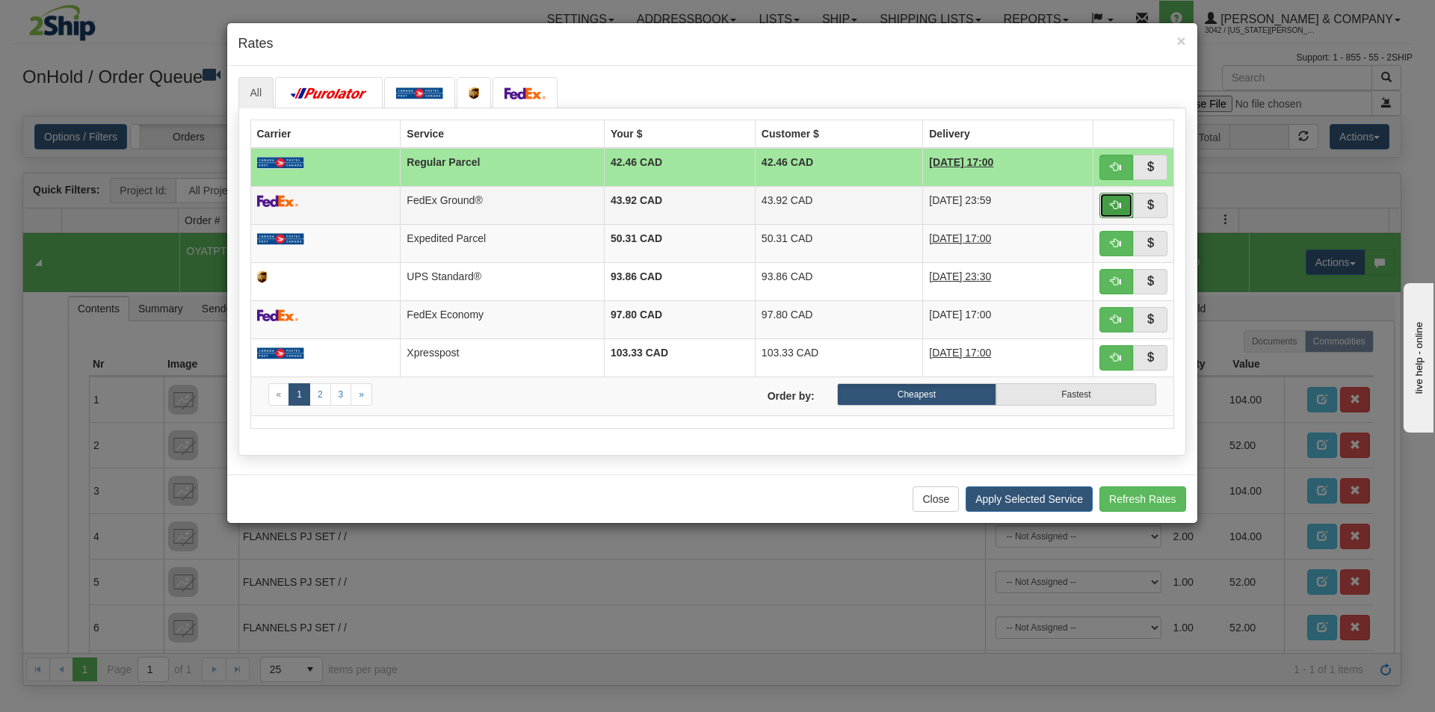
click at [1110, 206] on button "button" at bounding box center [1117, 205] width 34 height 25
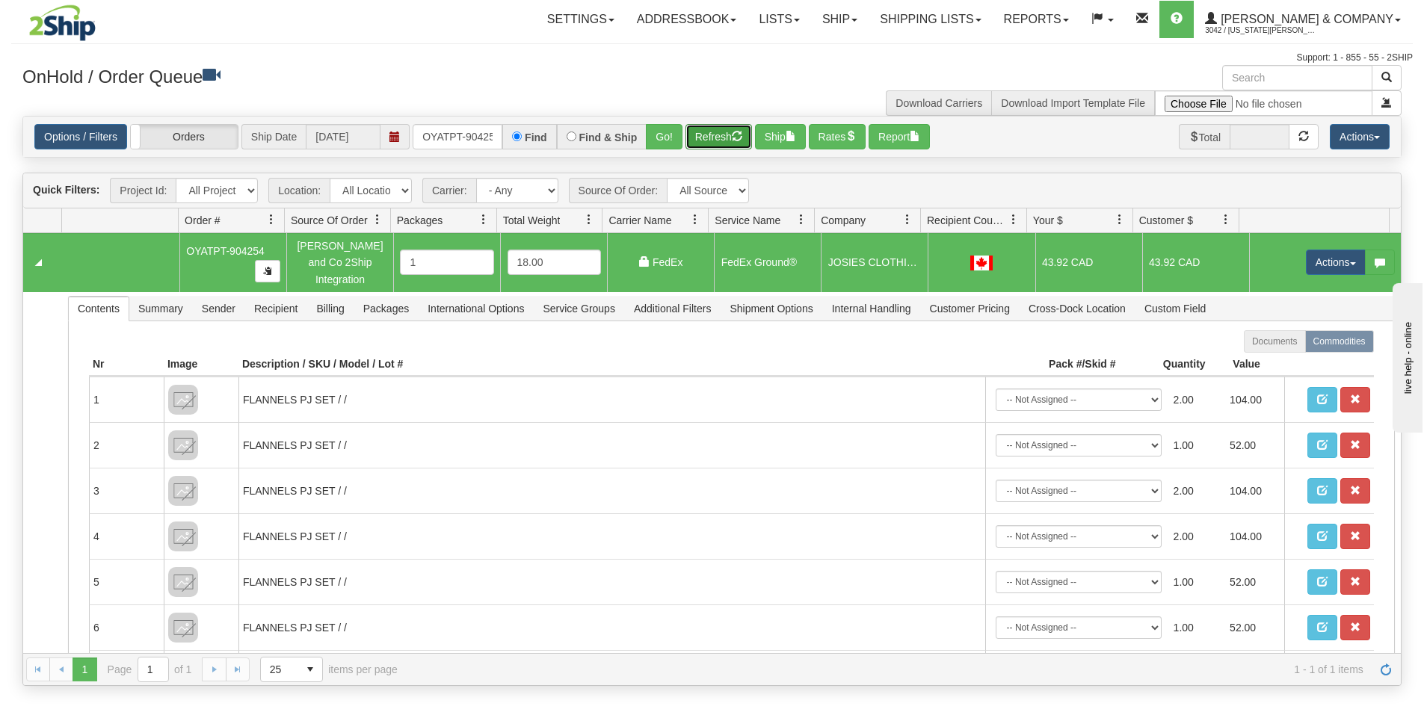
click at [715, 141] on button "Refresh" at bounding box center [718, 136] width 67 height 25
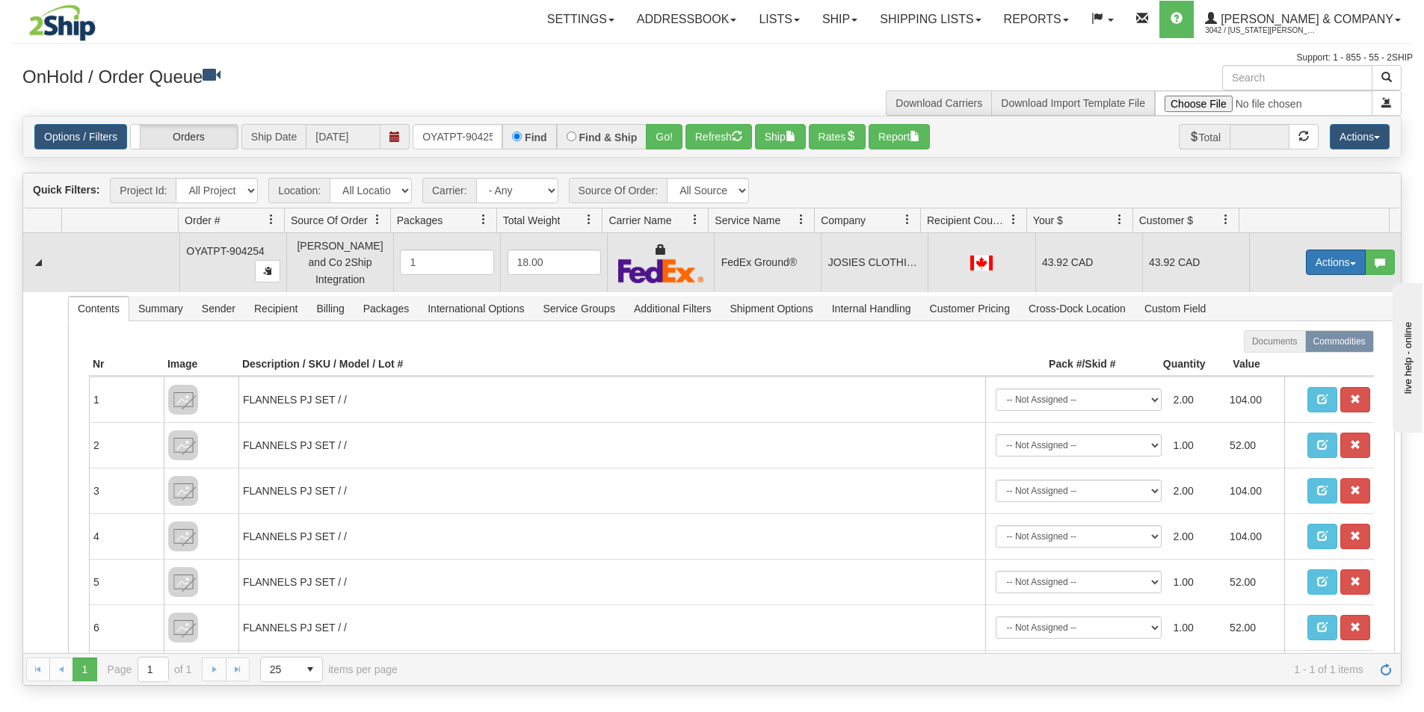
click at [1322, 257] on button "Actions" at bounding box center [1336, 262] width 60 height 25
click at [1268, 345] on span "Ship" at bounding box center [1275, 349] width 31 height 12
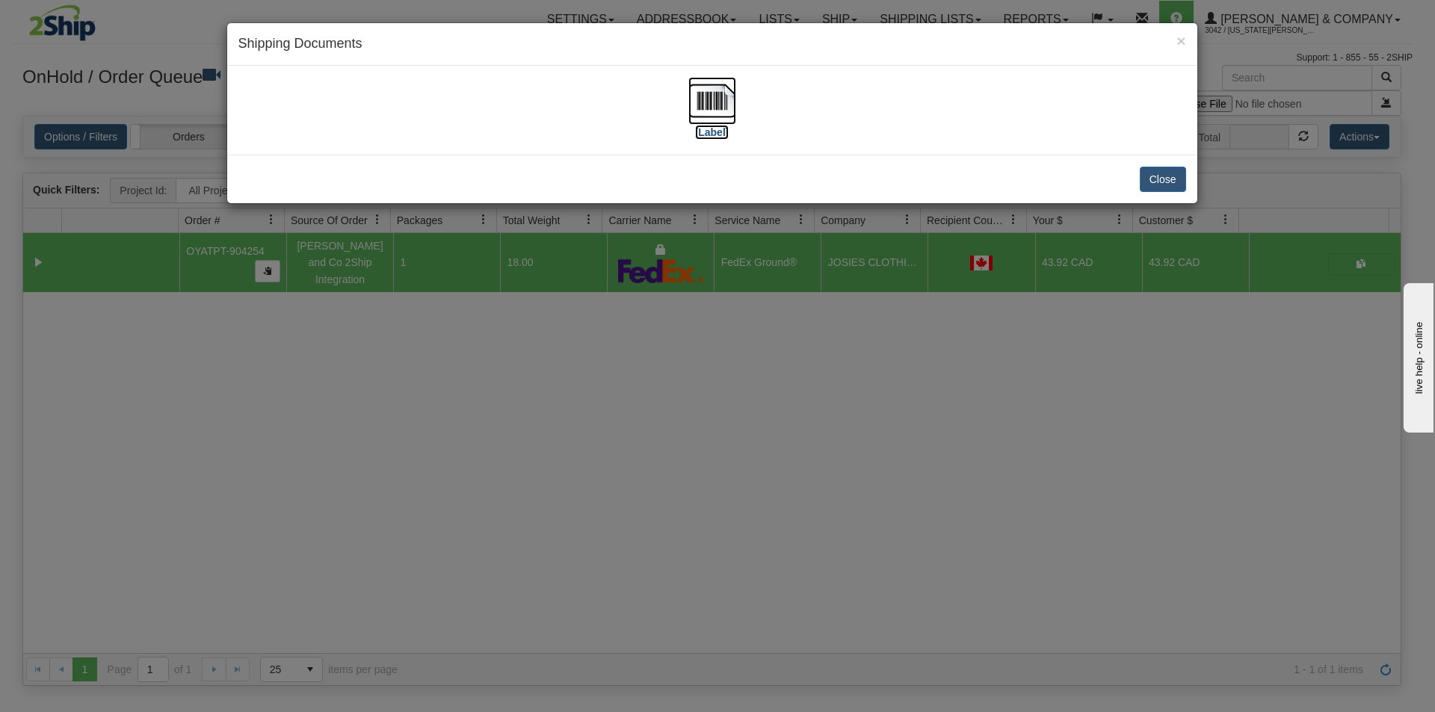
click at [715, 99] on img at bounding box center [712, 101] width 48 height 48
click at [881, 419] on div "× Shipping Documents [Label] Close" at bounding box center [717, 356] width 1435 height 712
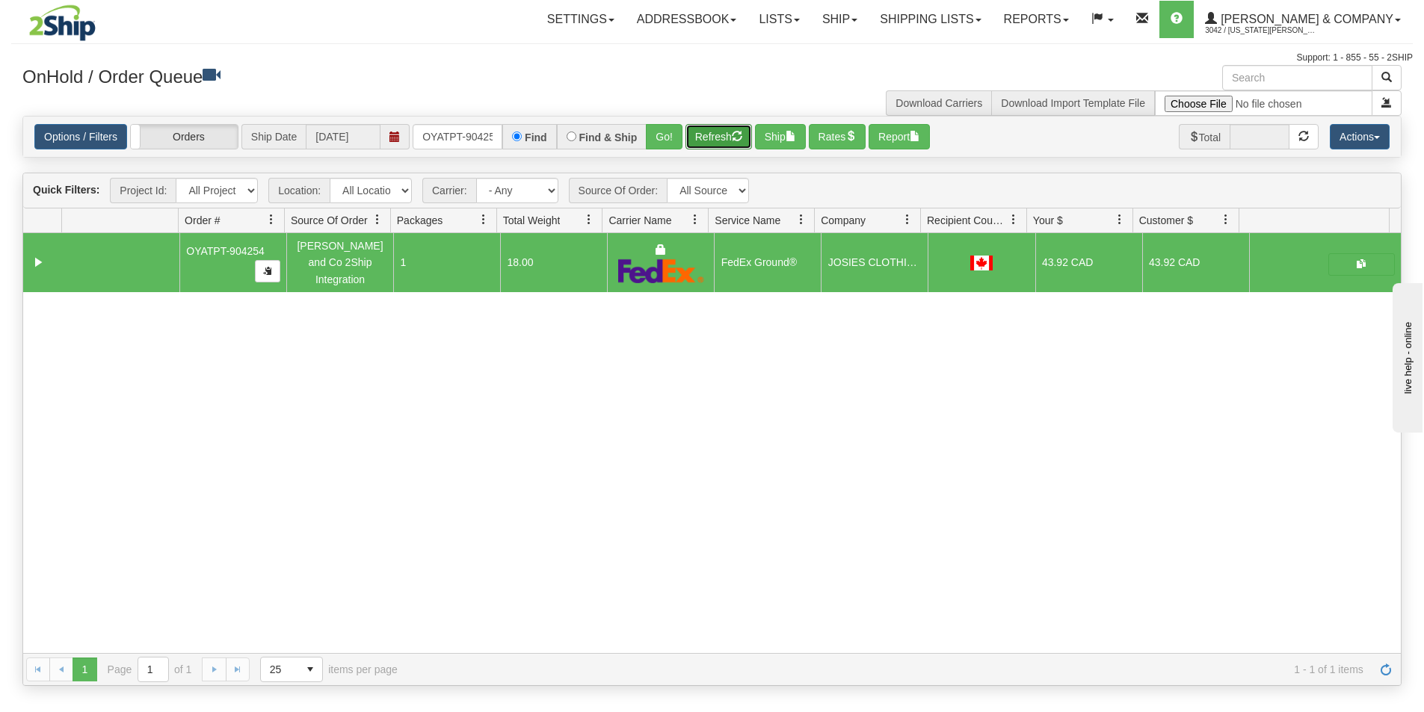
click at [724, 136] on button "Refresh" at bounding box center [718, 136] width 67 height 25
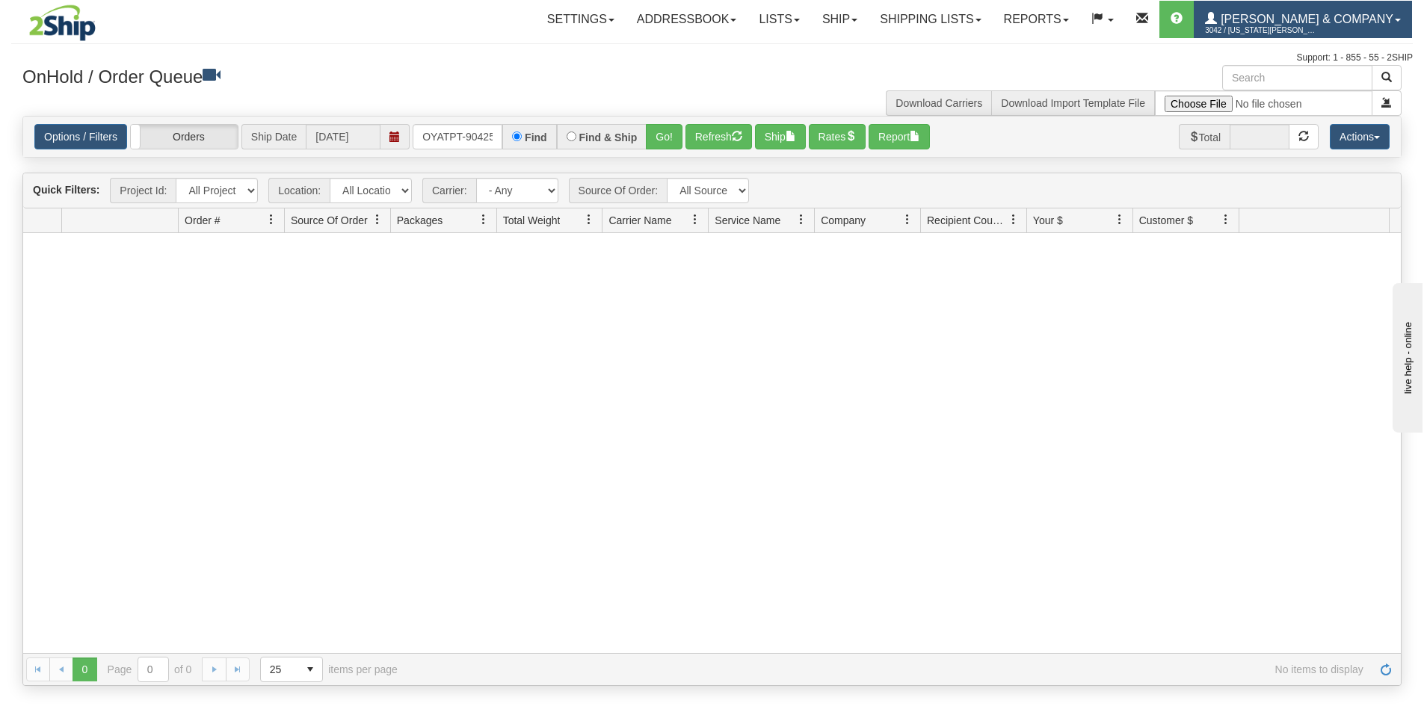
click at [1310, 34] on span "3042 / [US_STATE][PERSON_NAME]" at bounding box center [1261, 30] width 112 height 15
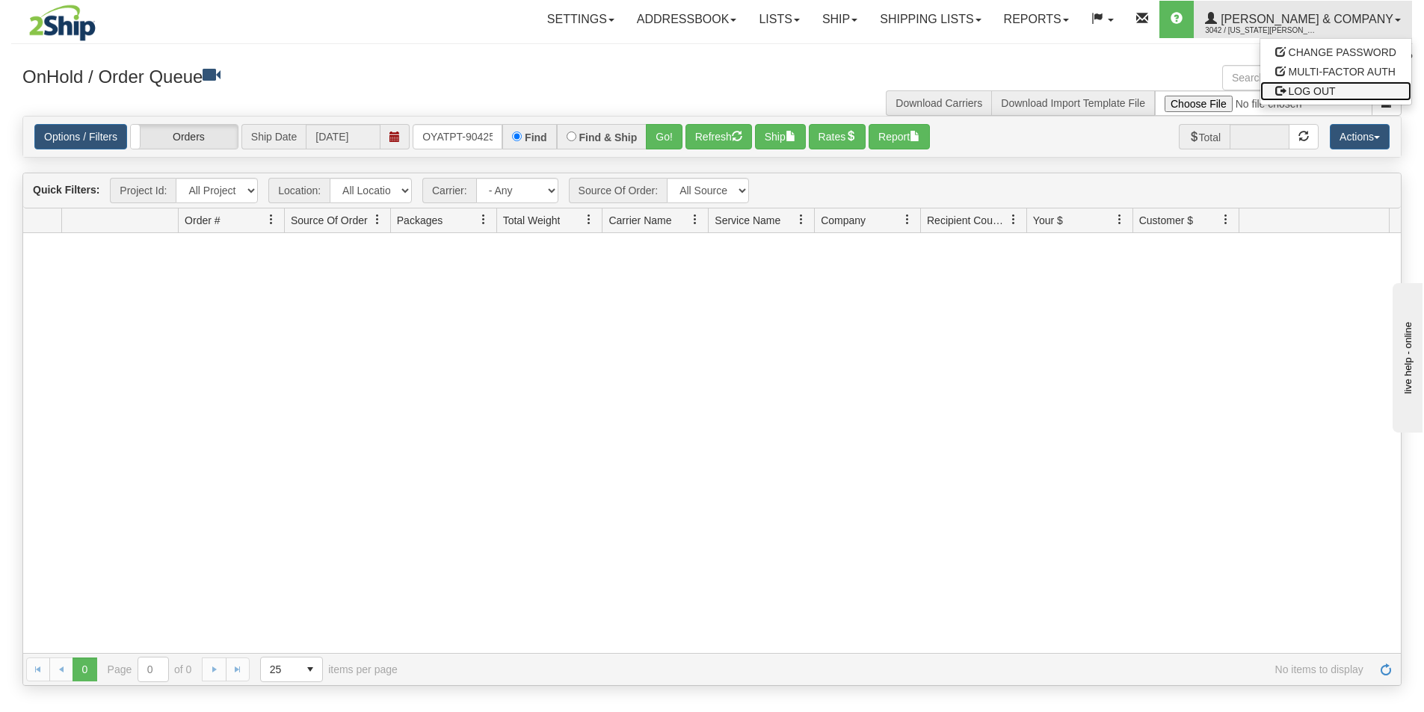
click at [1305, 88] on span "LOG OUT" at bounding box center [1312, 91] width 47 height 12
